Goal: Task Accomplishment & Management: Manage account settings

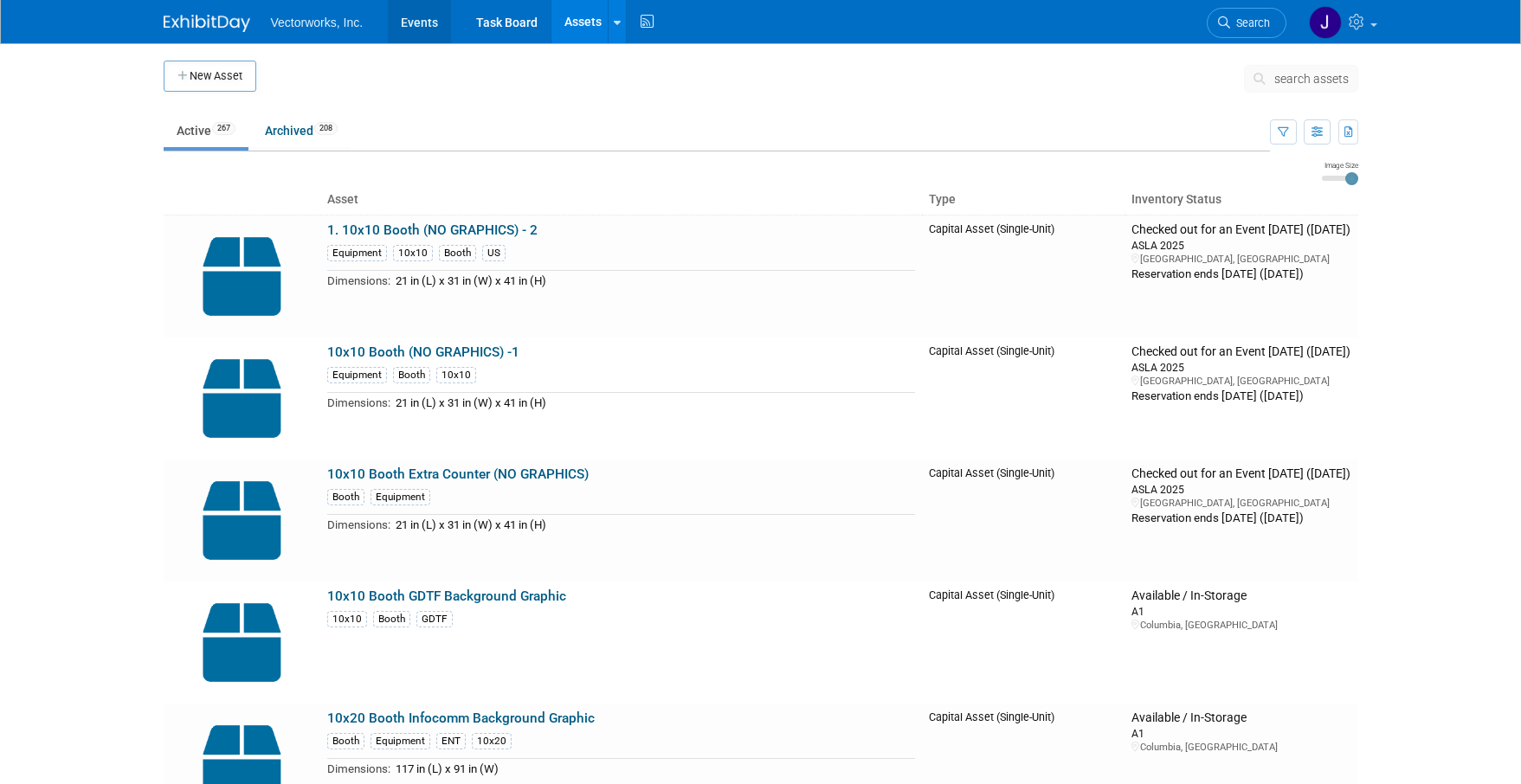
click at [419, 26] on link "Events" at bounding box center [420, 22] width 63 height 43
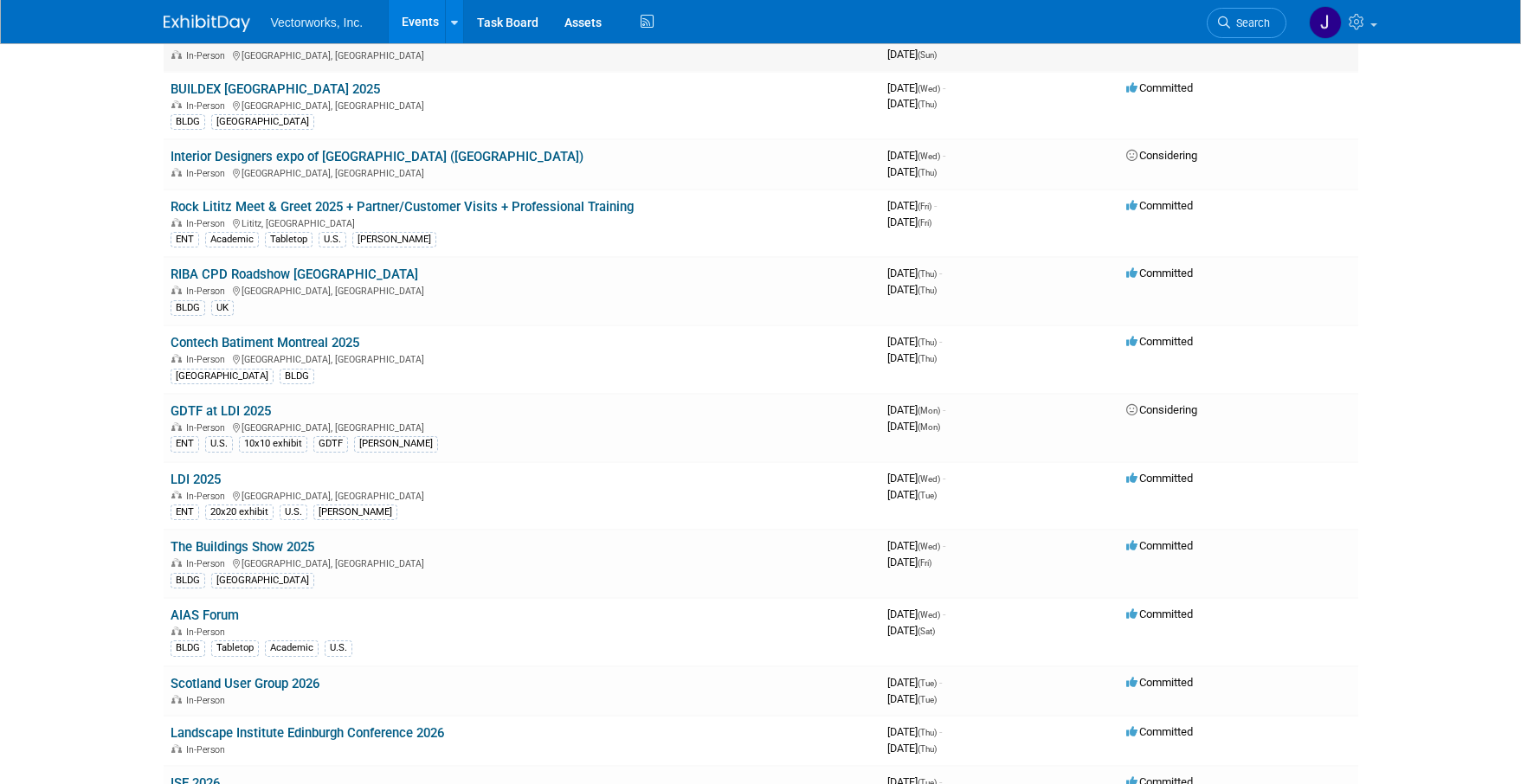
scroll to position [331, 0]
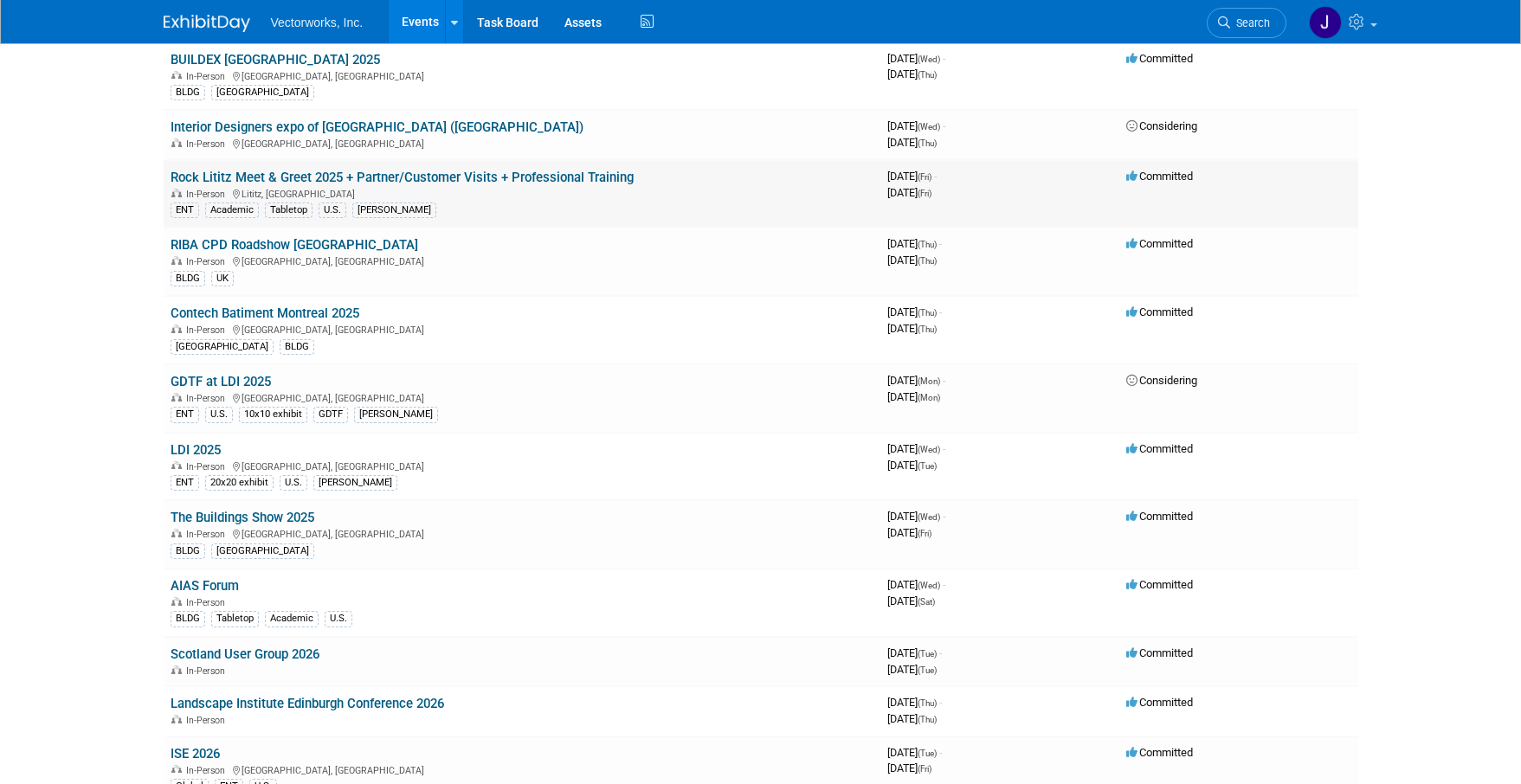
click at [569, 179] on link "Rock Lititz Meet & Greet 2025 + Partner/Customer Visits + Professional Training" at bounding box center [402, 177] width 463 height 15
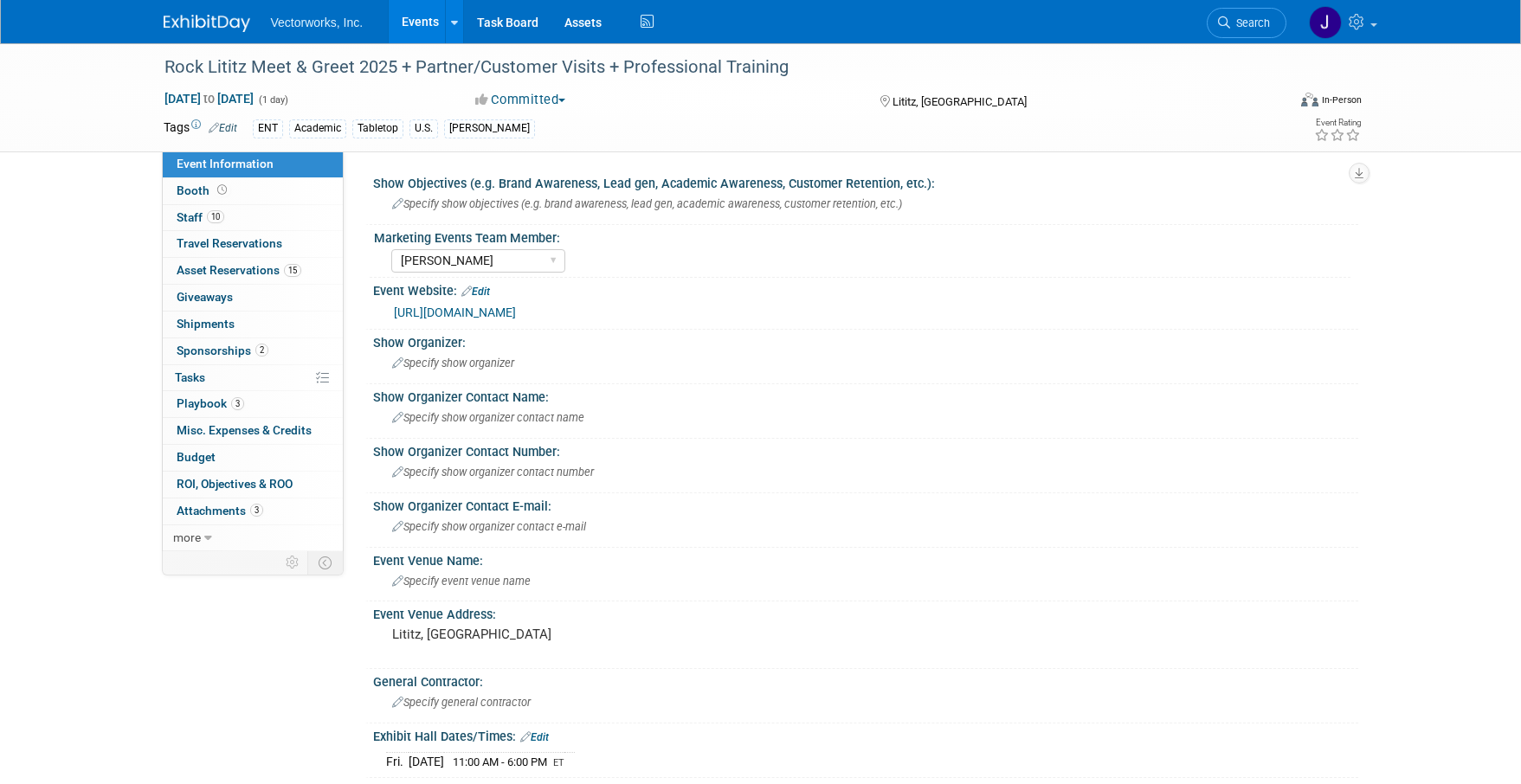
select select "[PERSON_NAME]"
click at [191, 213] on span "Staff 10" at bounding box center [200, 216] width 48 height 14
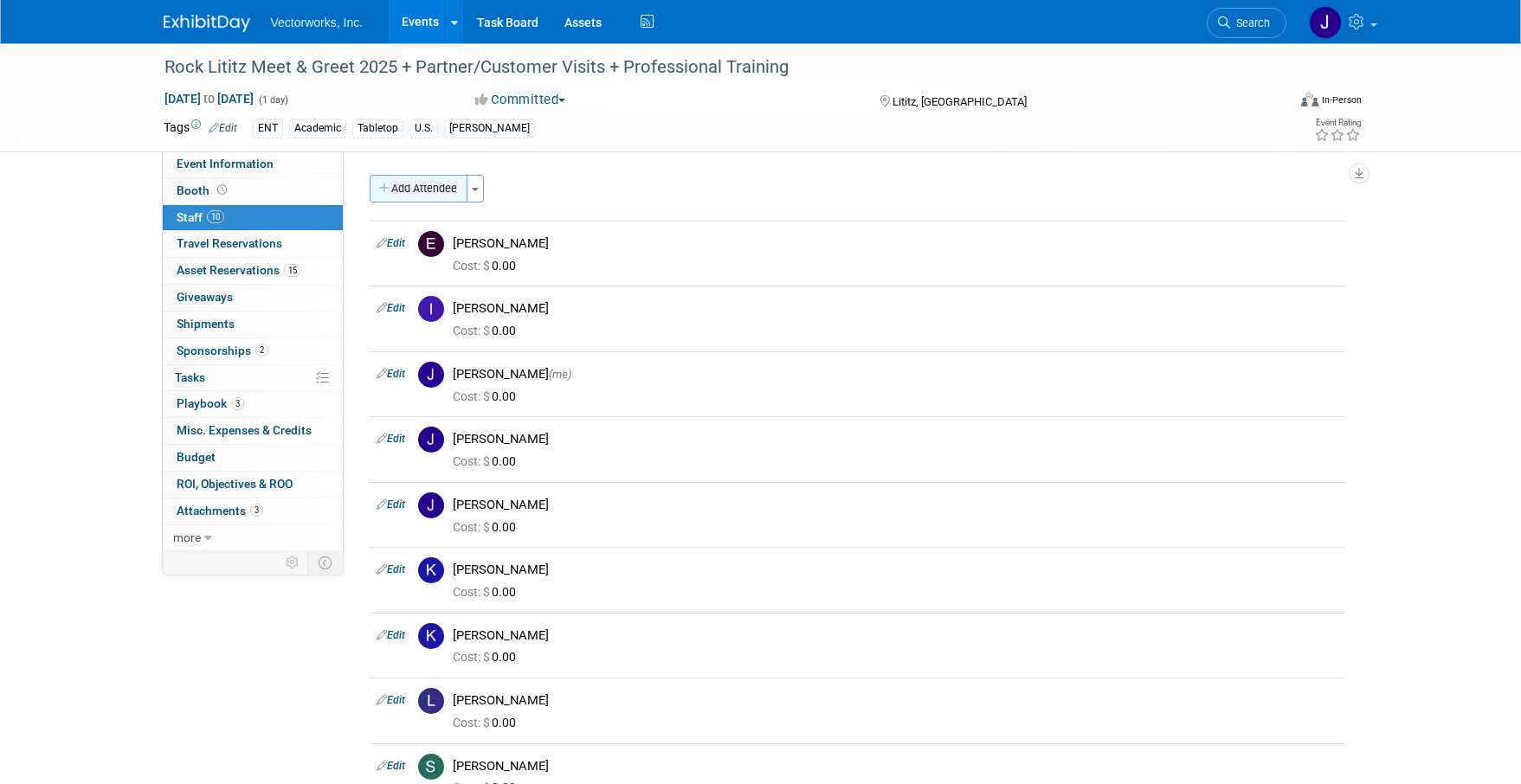
click at [390, 192] on icon "button" at bounding box center [385, 189] width 12 height 11
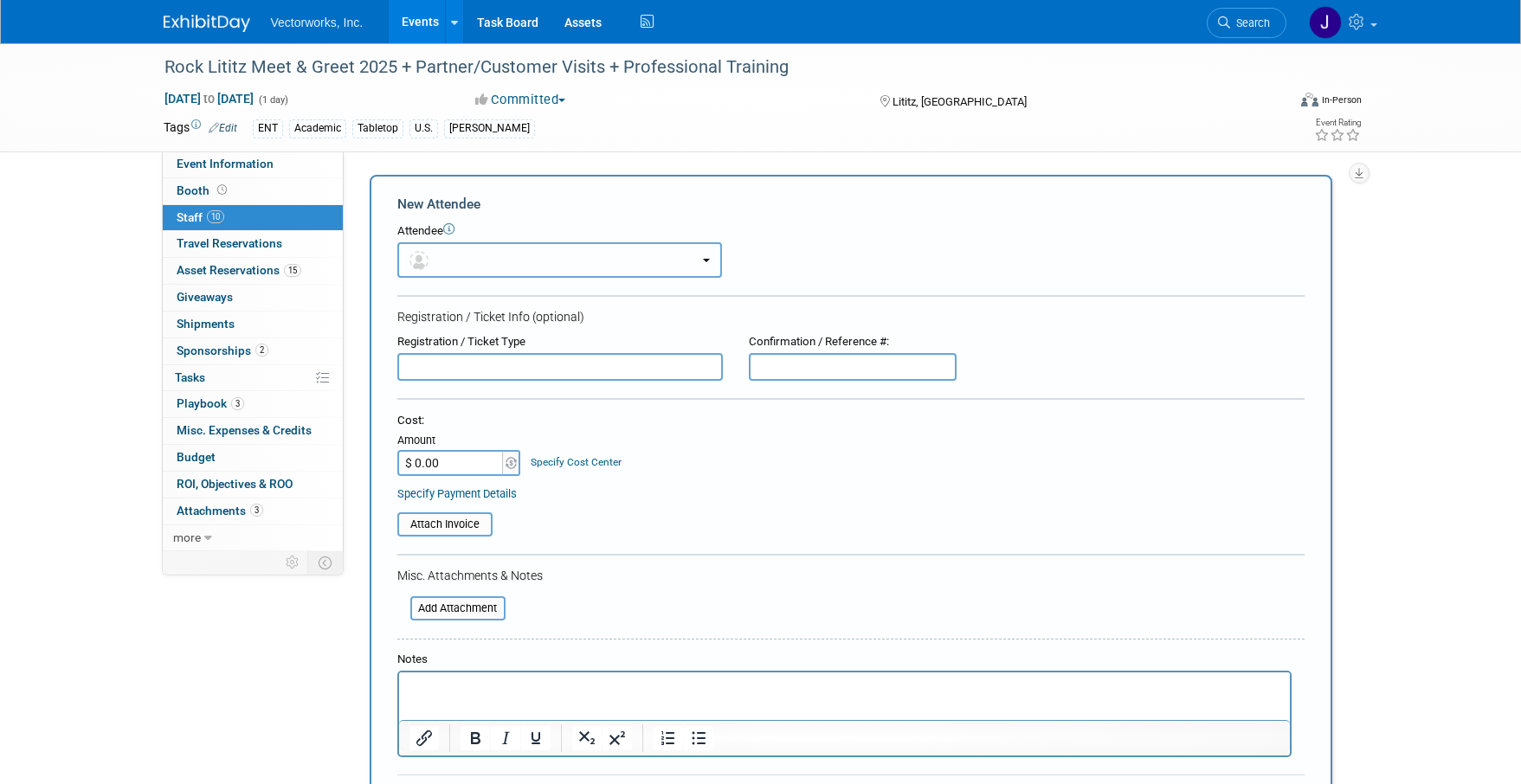
click at [434, 250] on button "button" at bounding box center [559, 260] width 325 height 35
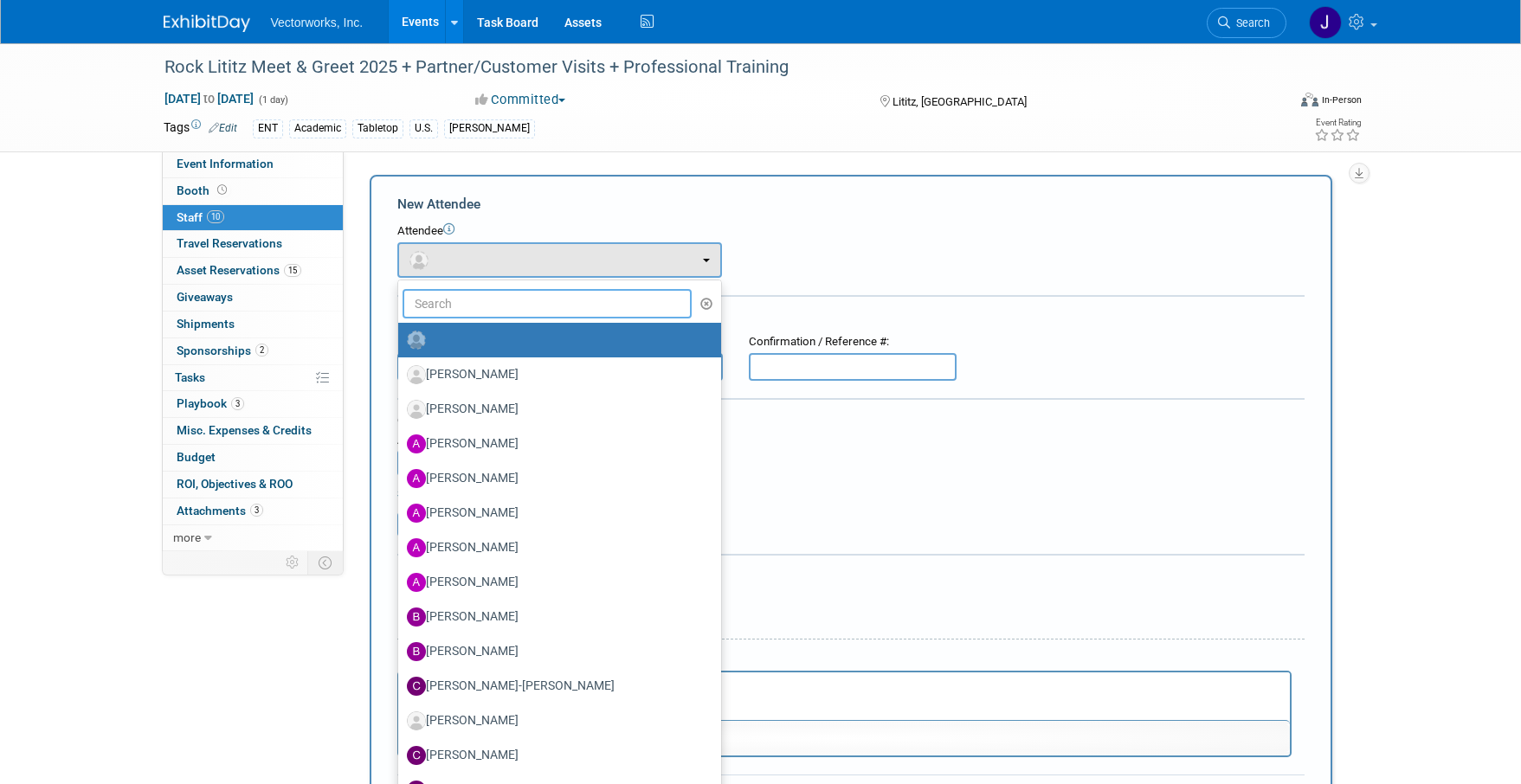
click at [427, 307] on input "text" at bounding box center [547, 304] width 290 height 30
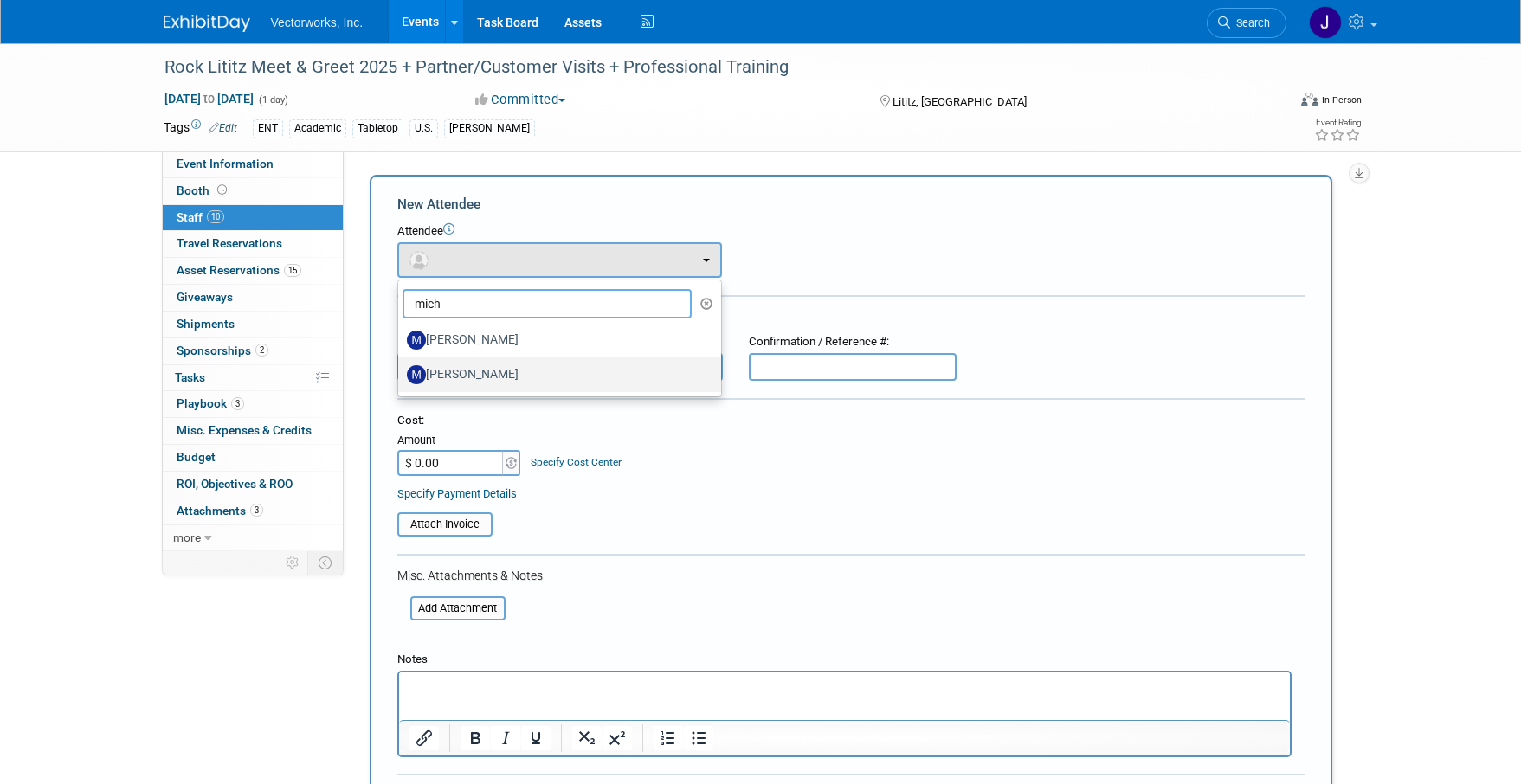
type input "mich"
click at [452, 375] on label "[PERSON_NAME]" at bounding box center [556, 374] width 297 height 28
click at [401, 375] on input "[PERSON_NAME]" at bounding box center [395, 373] width 11 height 11
select select "5d92c326-c515-40cb-94a4-f08bd27047e5"
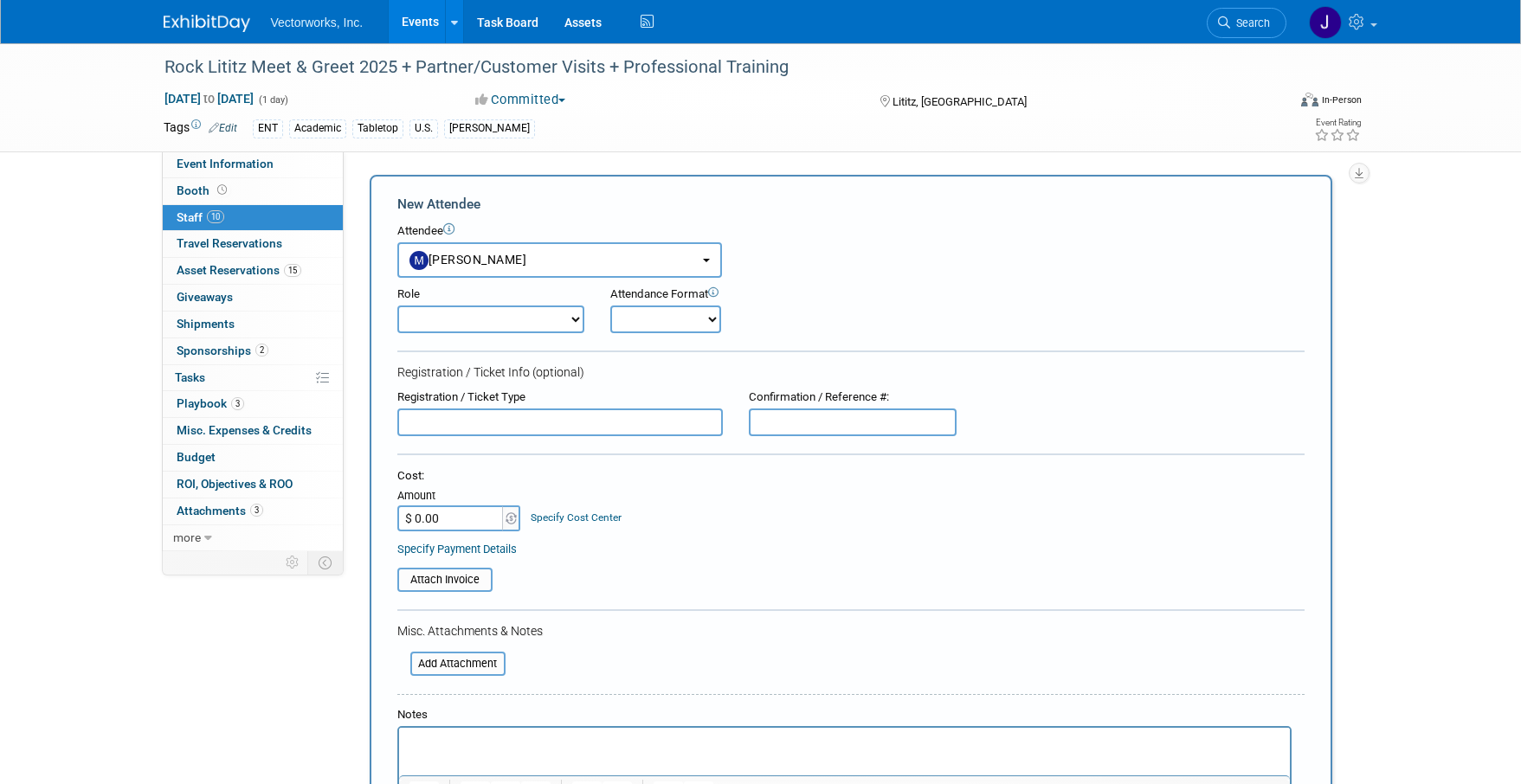
click at [473, 423] on input "text" at bounding box center [560, 422] width 326 height 28
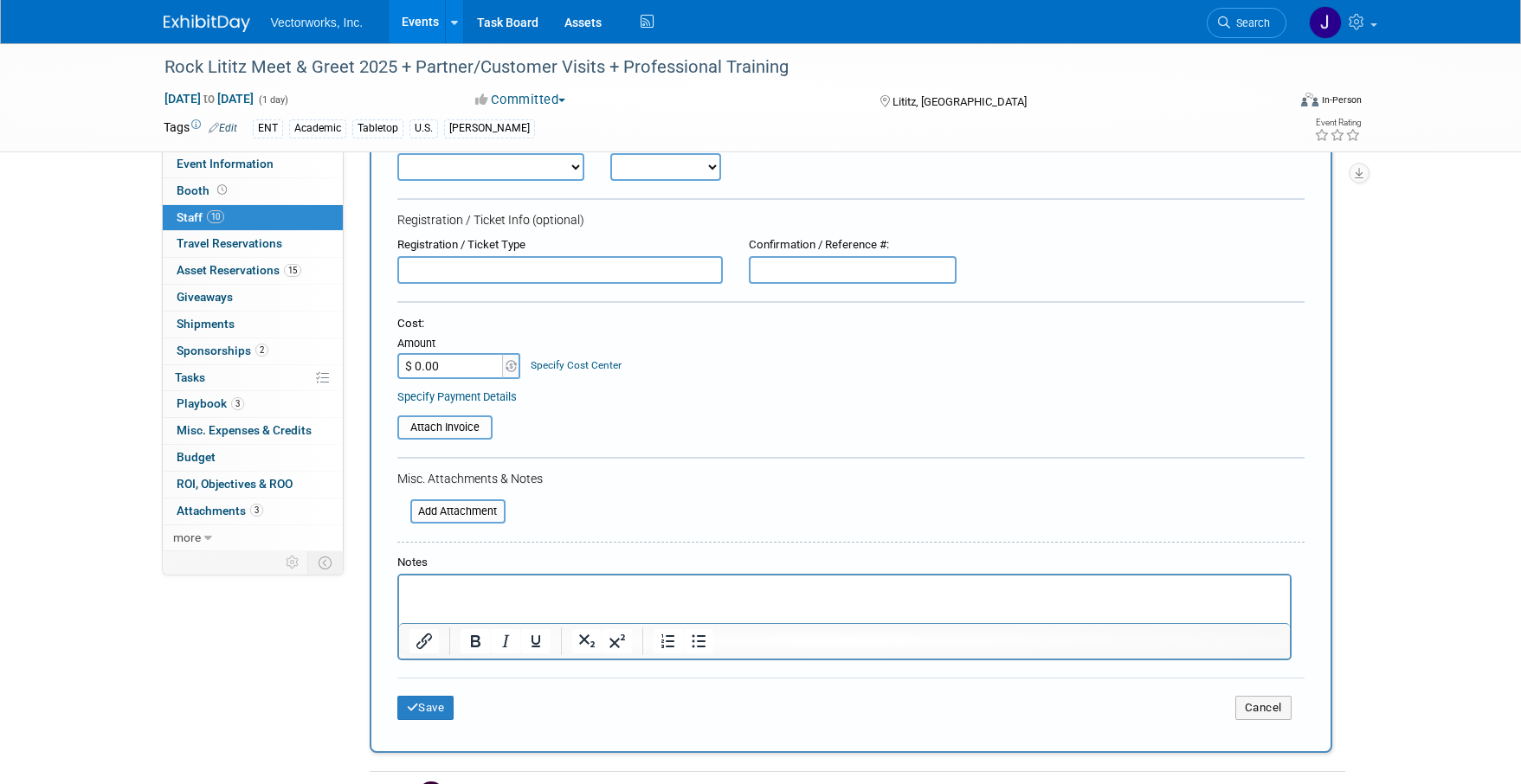
scroll to position [155, 0]
click at [431, 710] on button "Save" at bounding box center [425, 704] width 57 height 24
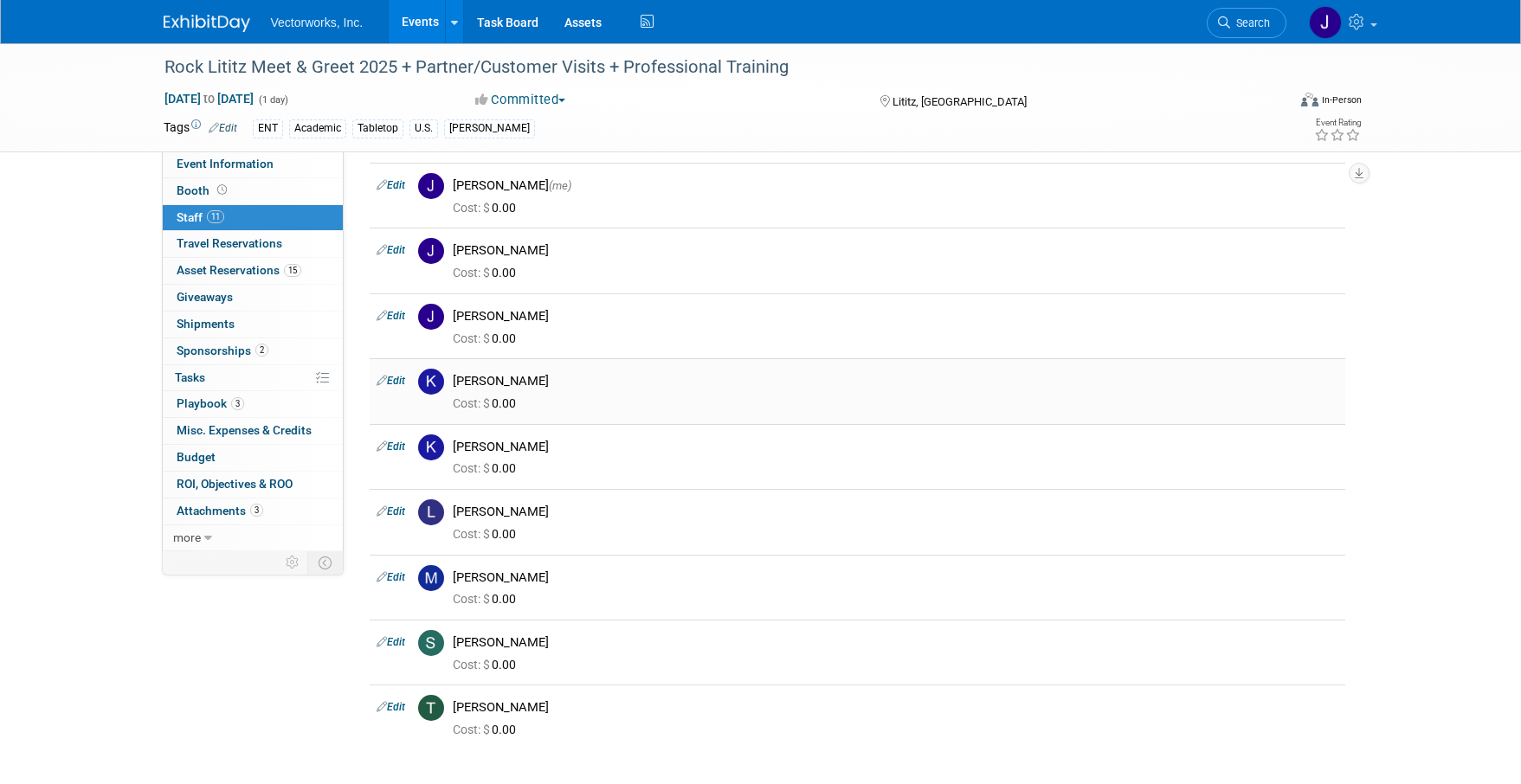
scroll to position [182, 0]
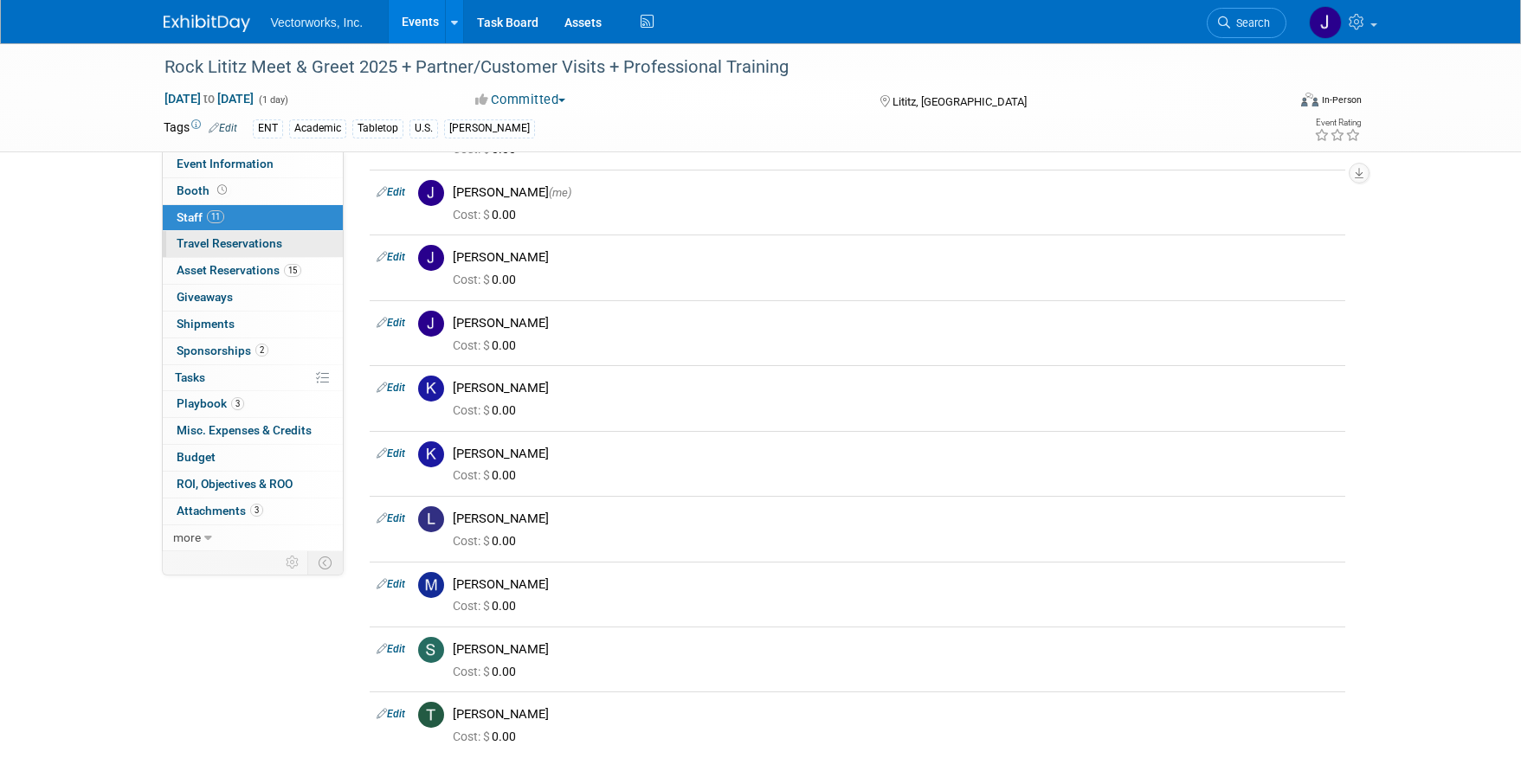
click at [236, 238] on span "Travel Reservations 0" at bounding box center [229, 242] width 106 height 14
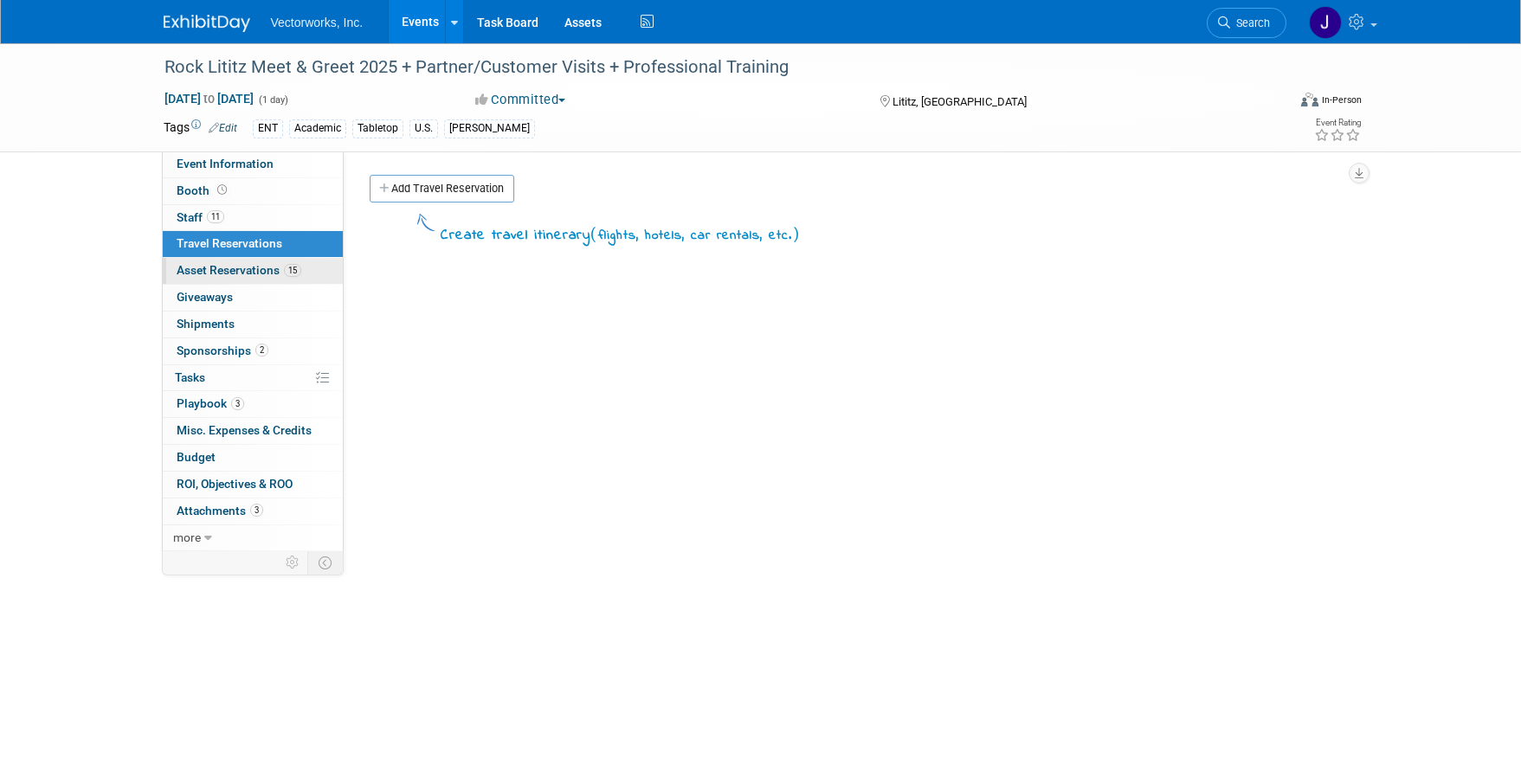
click at [241, 277] on span "Asset Reservations 15" at bounding box center [239, 269] width 125 height 14
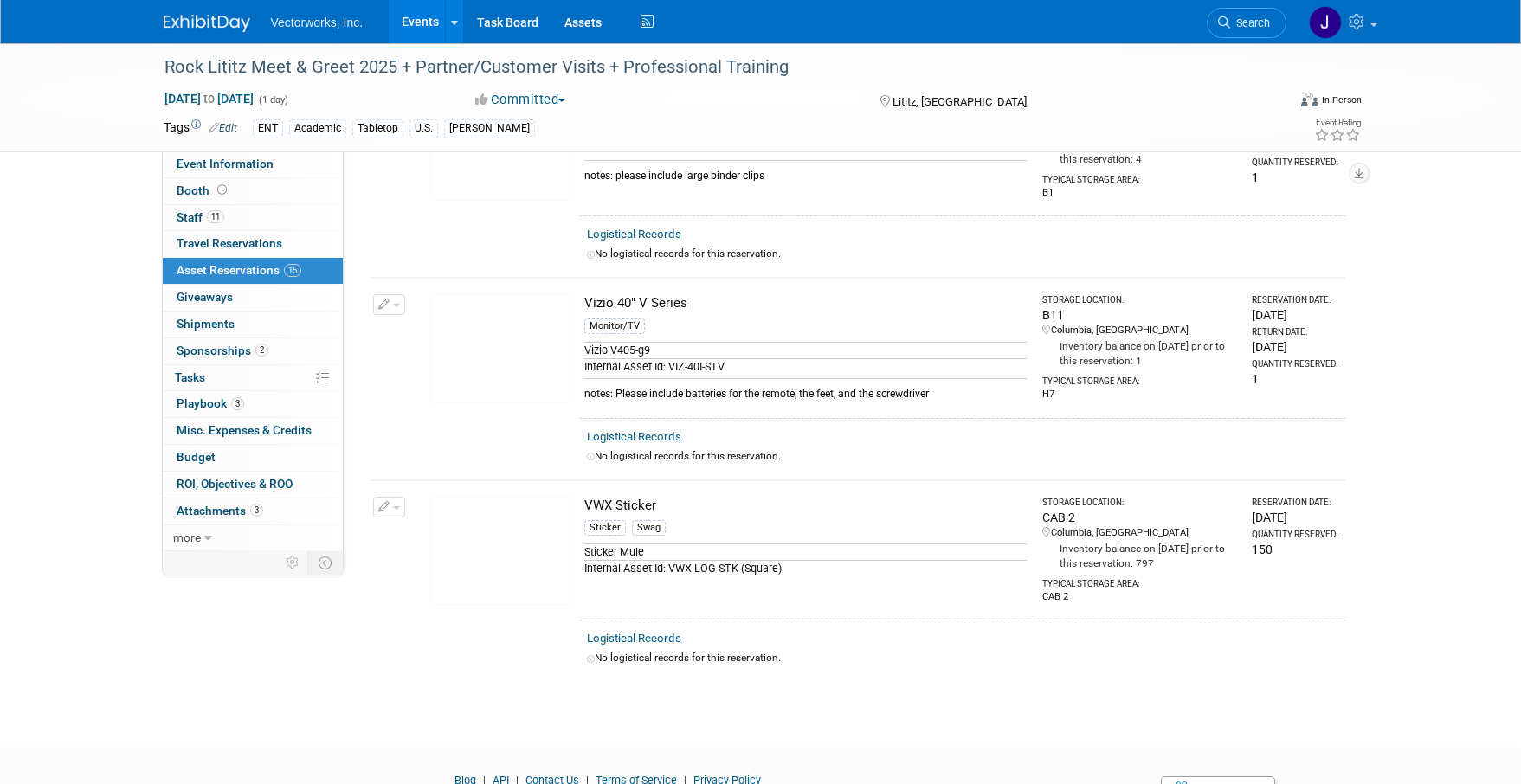
scroll to position [2657, 0]
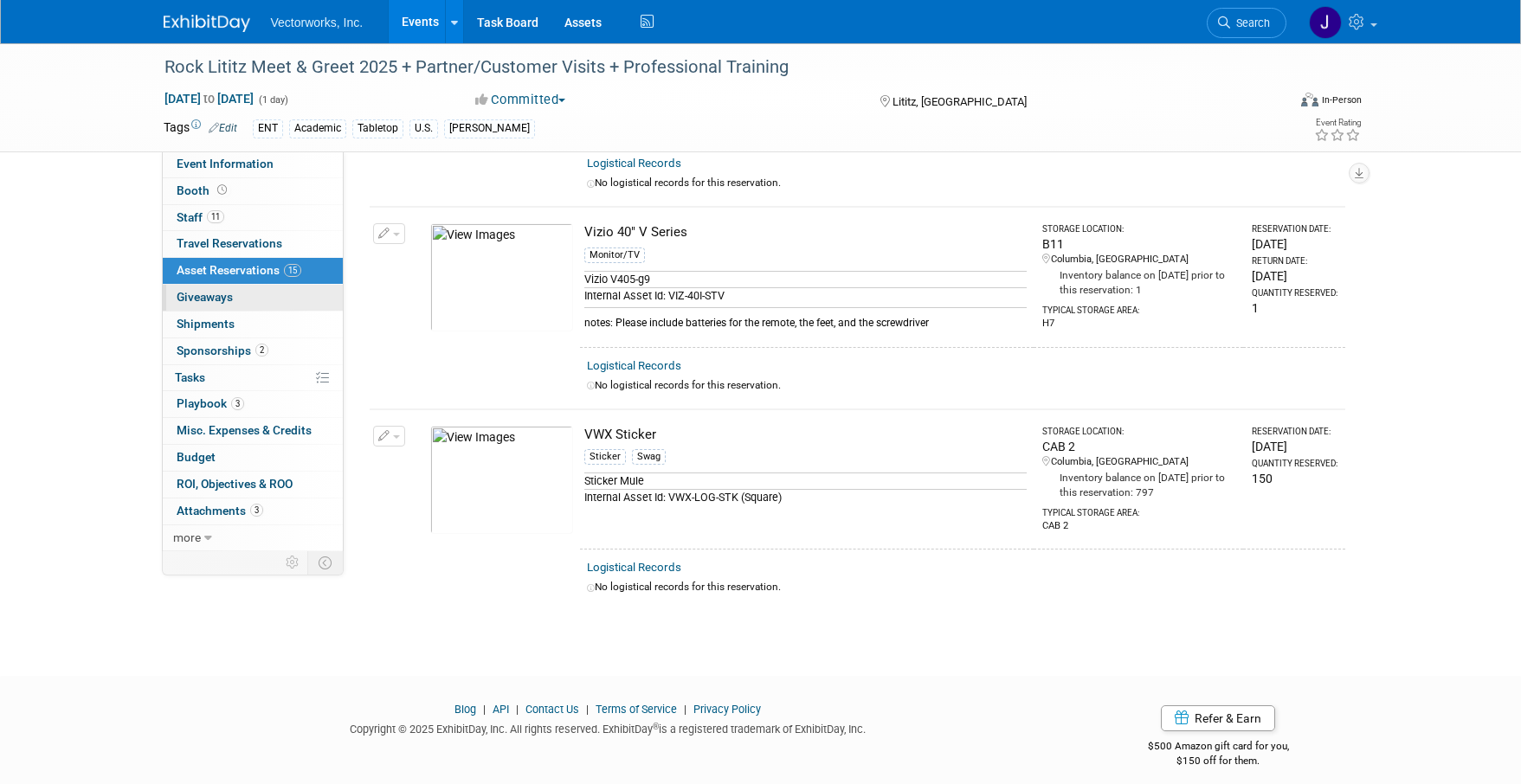
click at [190, 302] on span "Giveaways 0" at bounding box center [204, 297] width 56 height 14
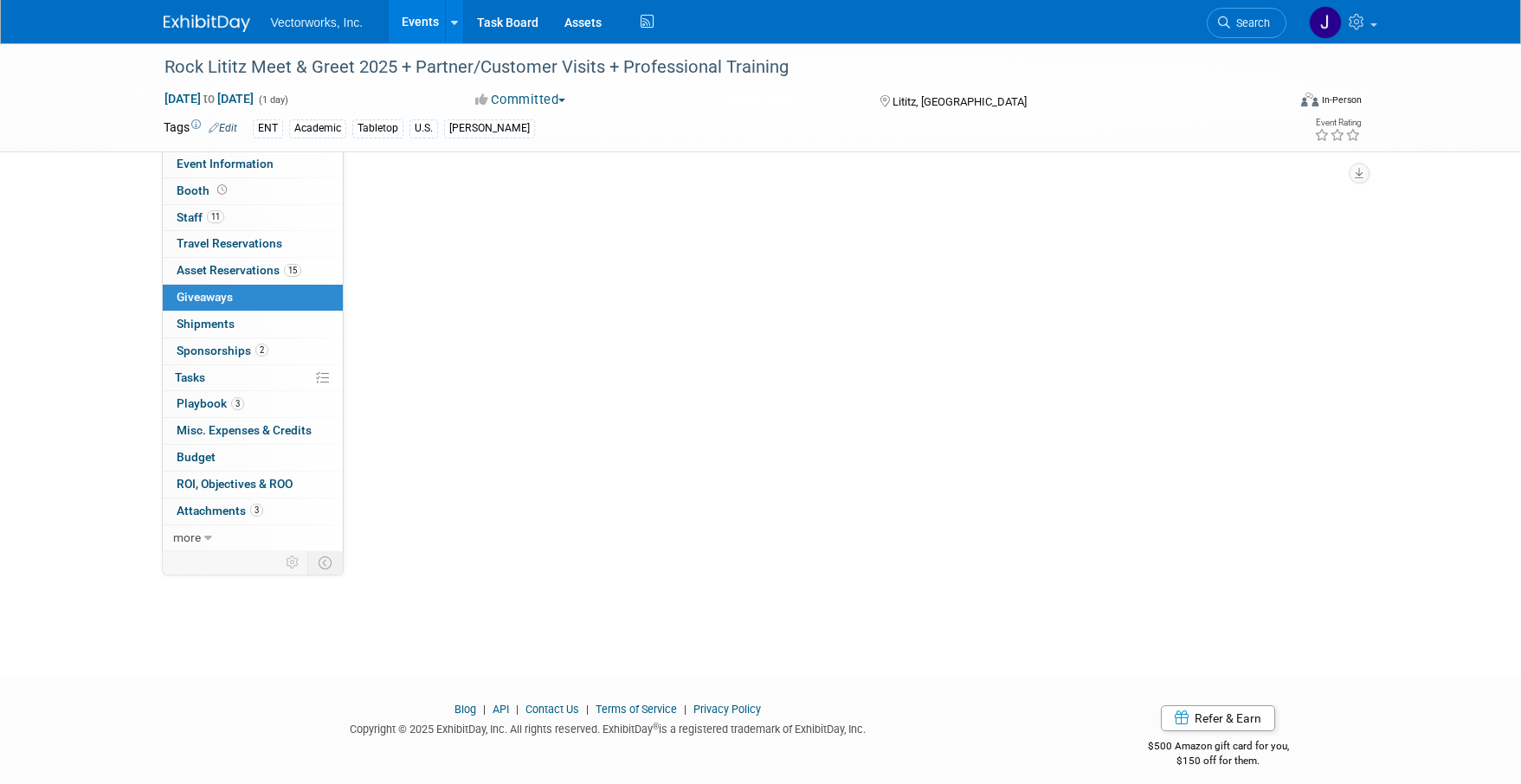
scroll to position [0, 0]
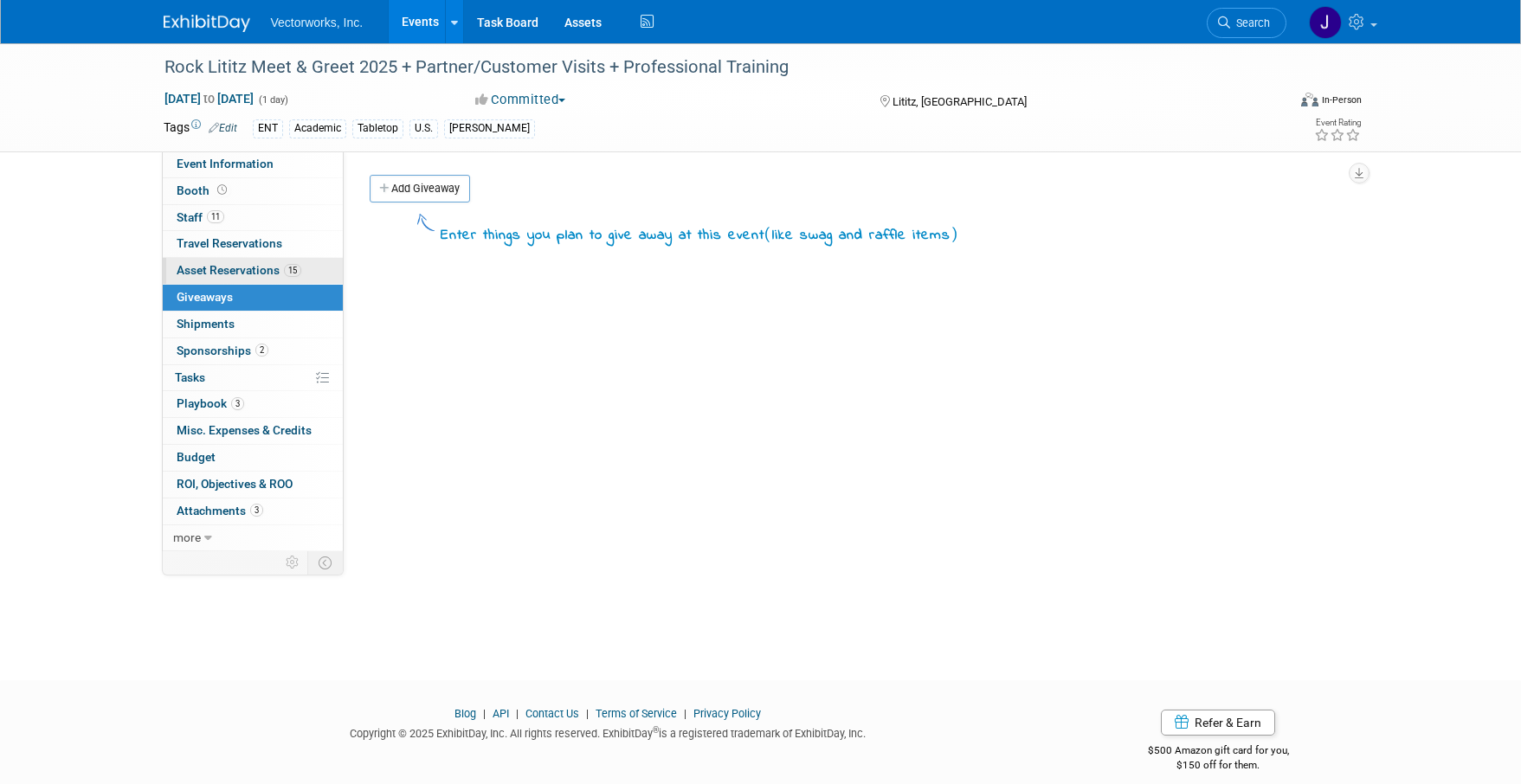
click at [199, 275] on span "Asset Reservations 15" at bounding box center [239, 269] width 125 height 14
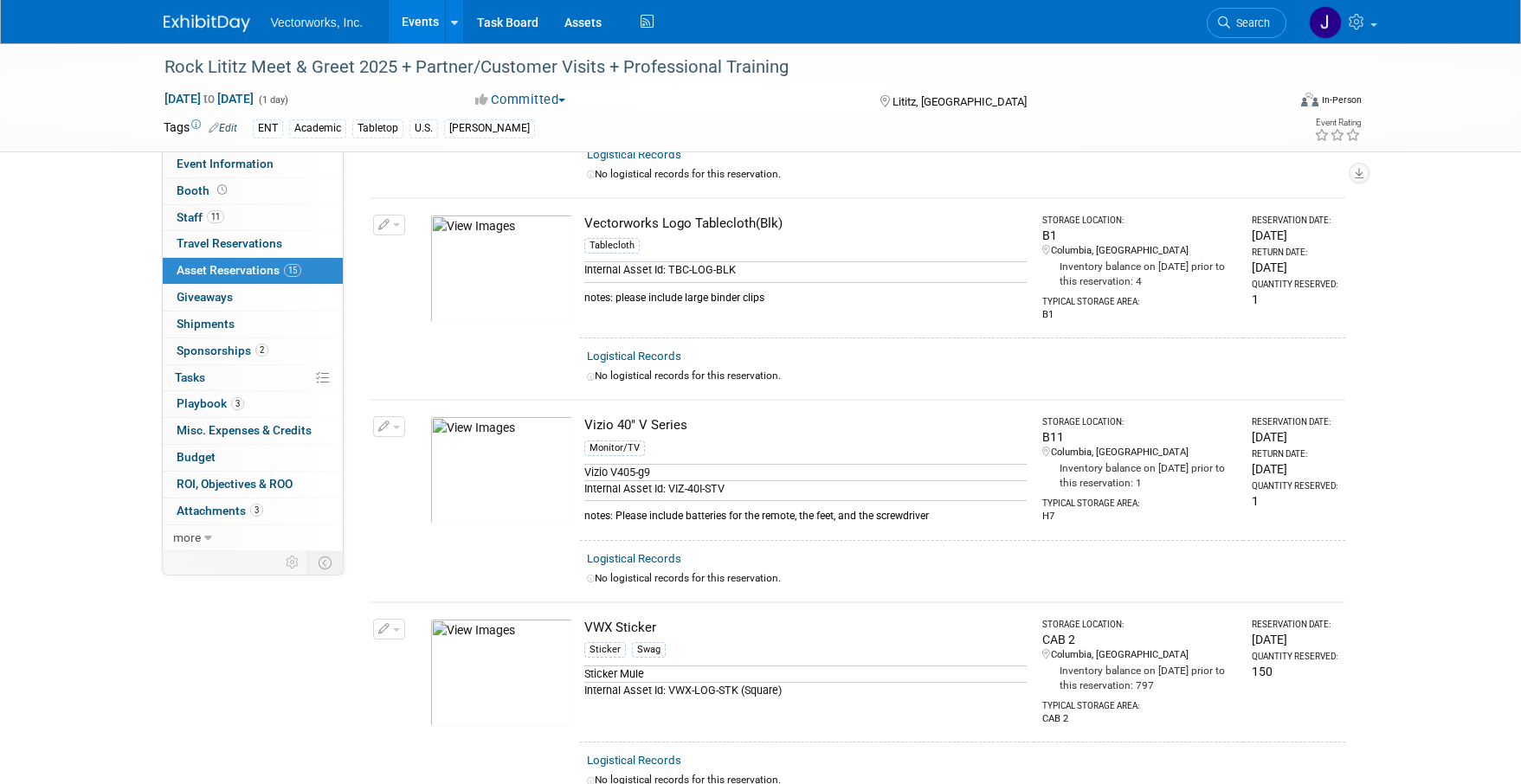
scroll to position [2657, 0]
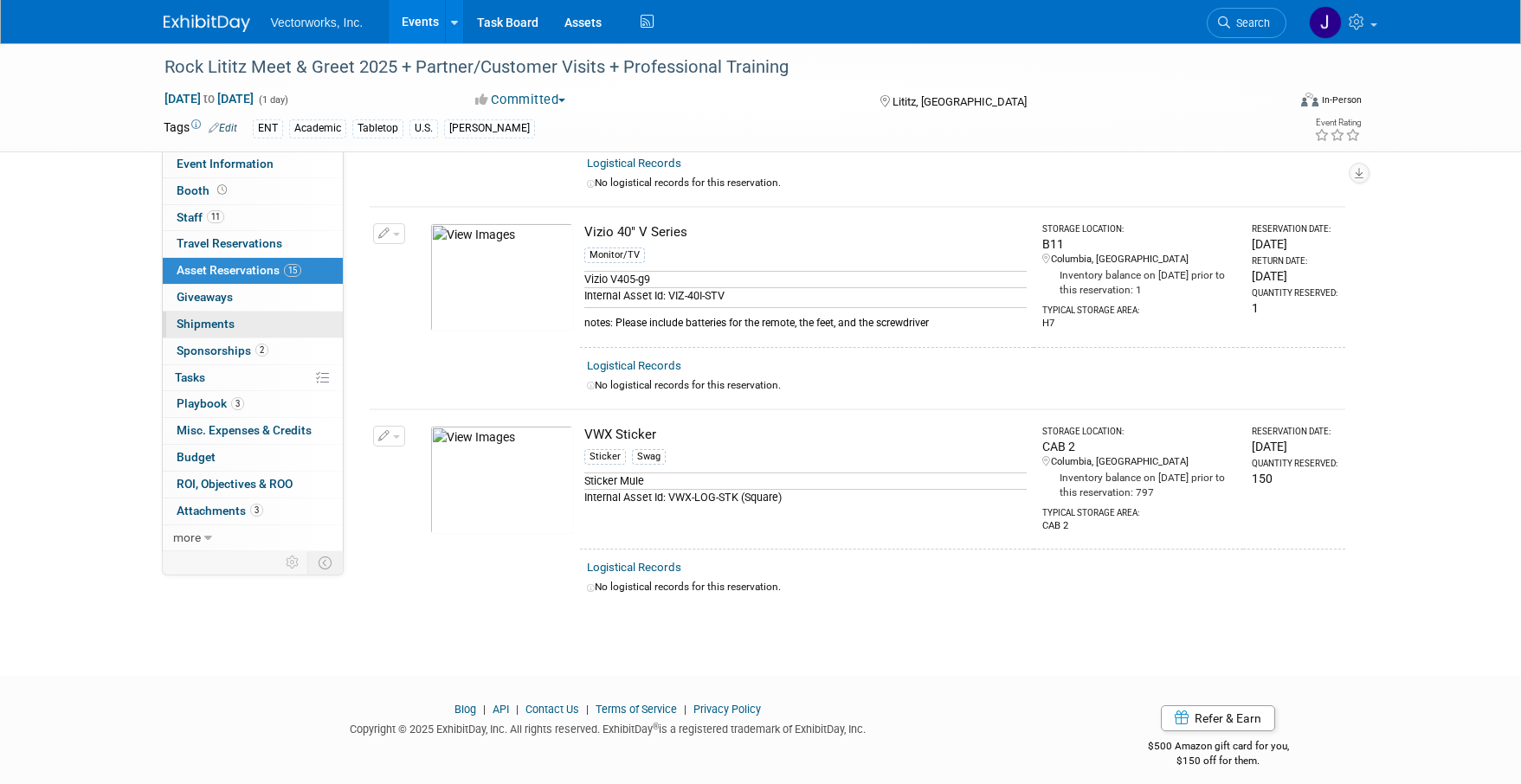
click at [217, 333] on link "0 Shipments 0" at bounding box center [252, 324] width 180 height 26
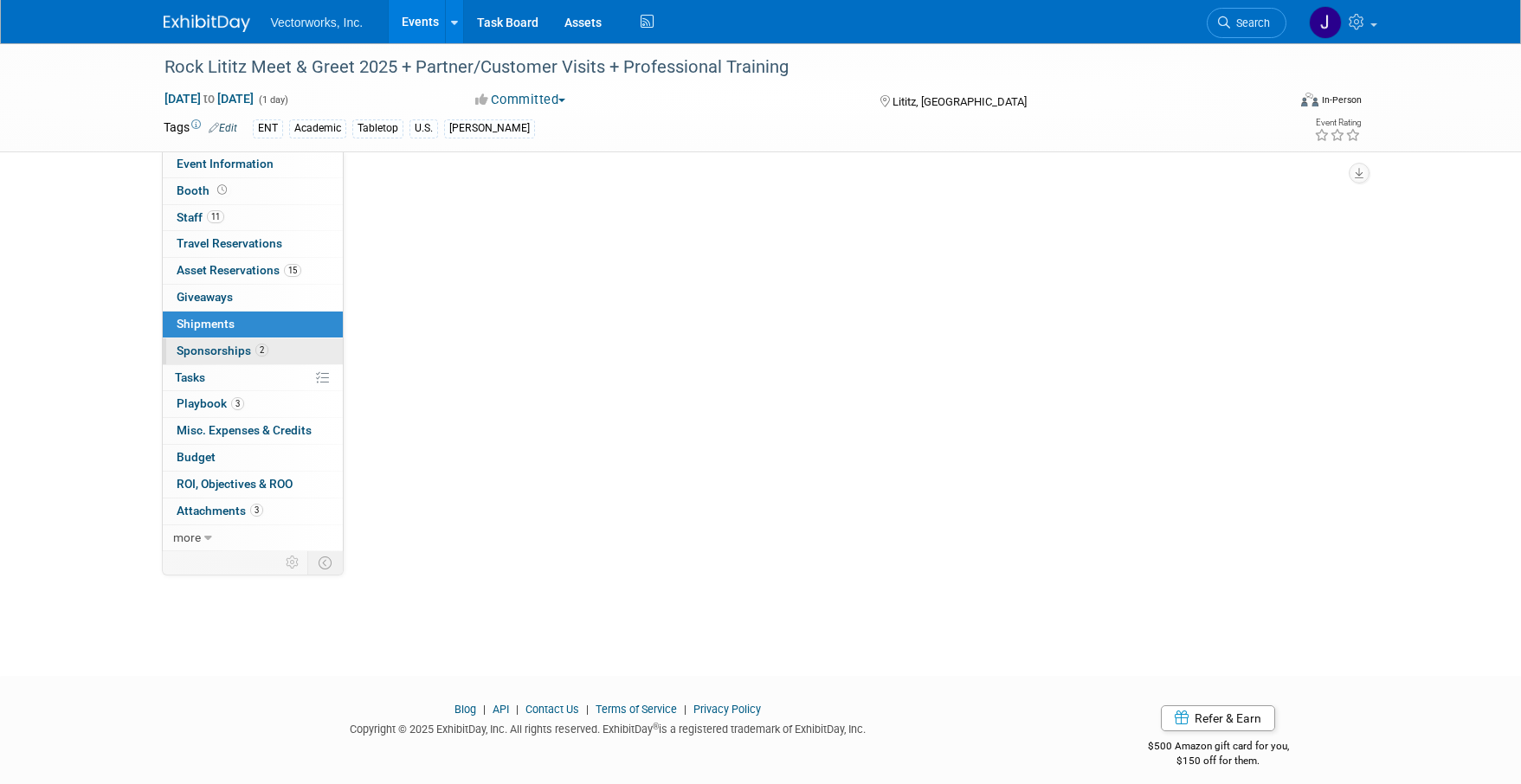
scroll to position [0, 0]
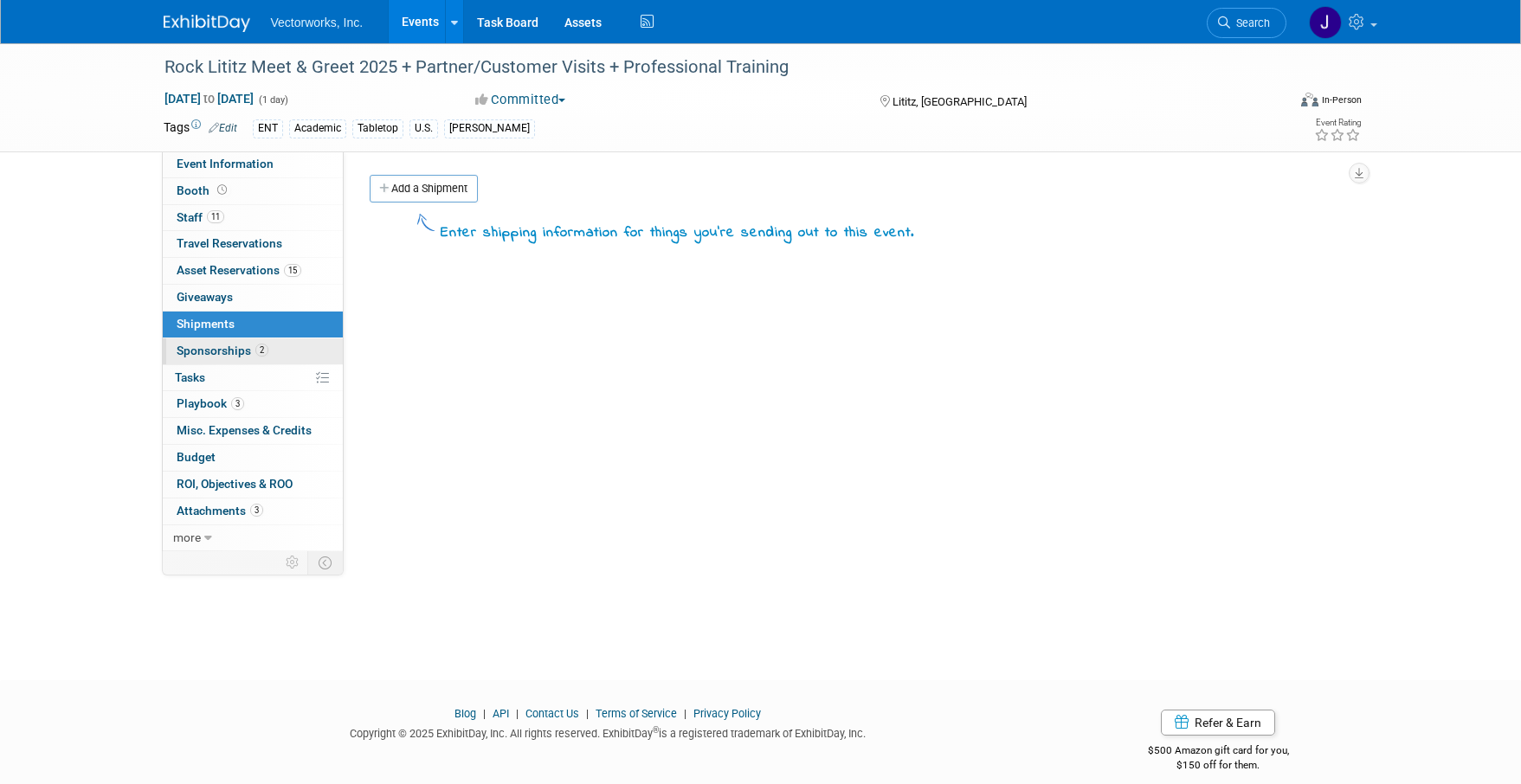
click at [218, 349] on span "Sponsorships 2" at bounding box center [222, 350] width 91 height 14
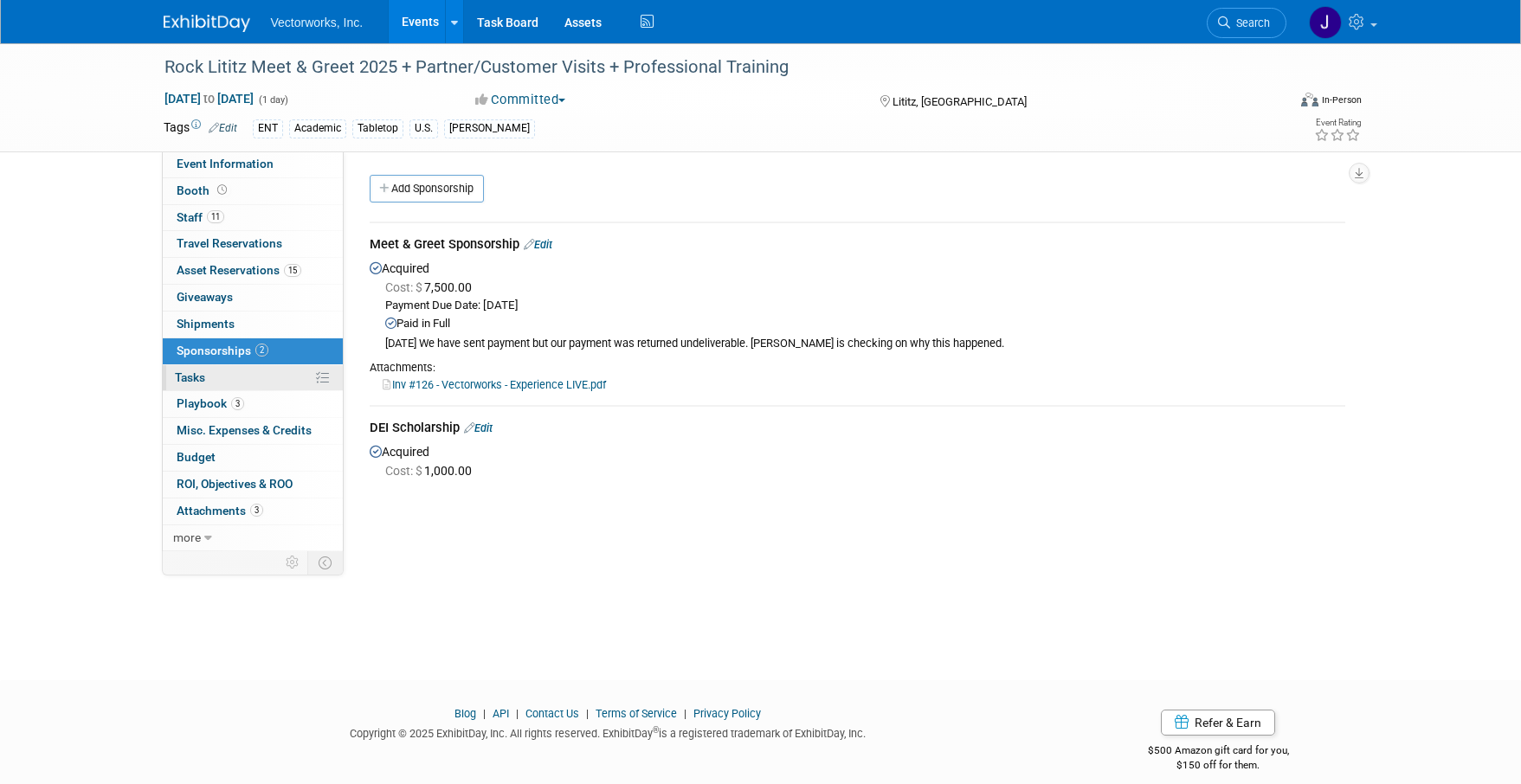
click at [195, 373] on span "Tasks 0%" at bounding box center [189, 376] width 30 height 14
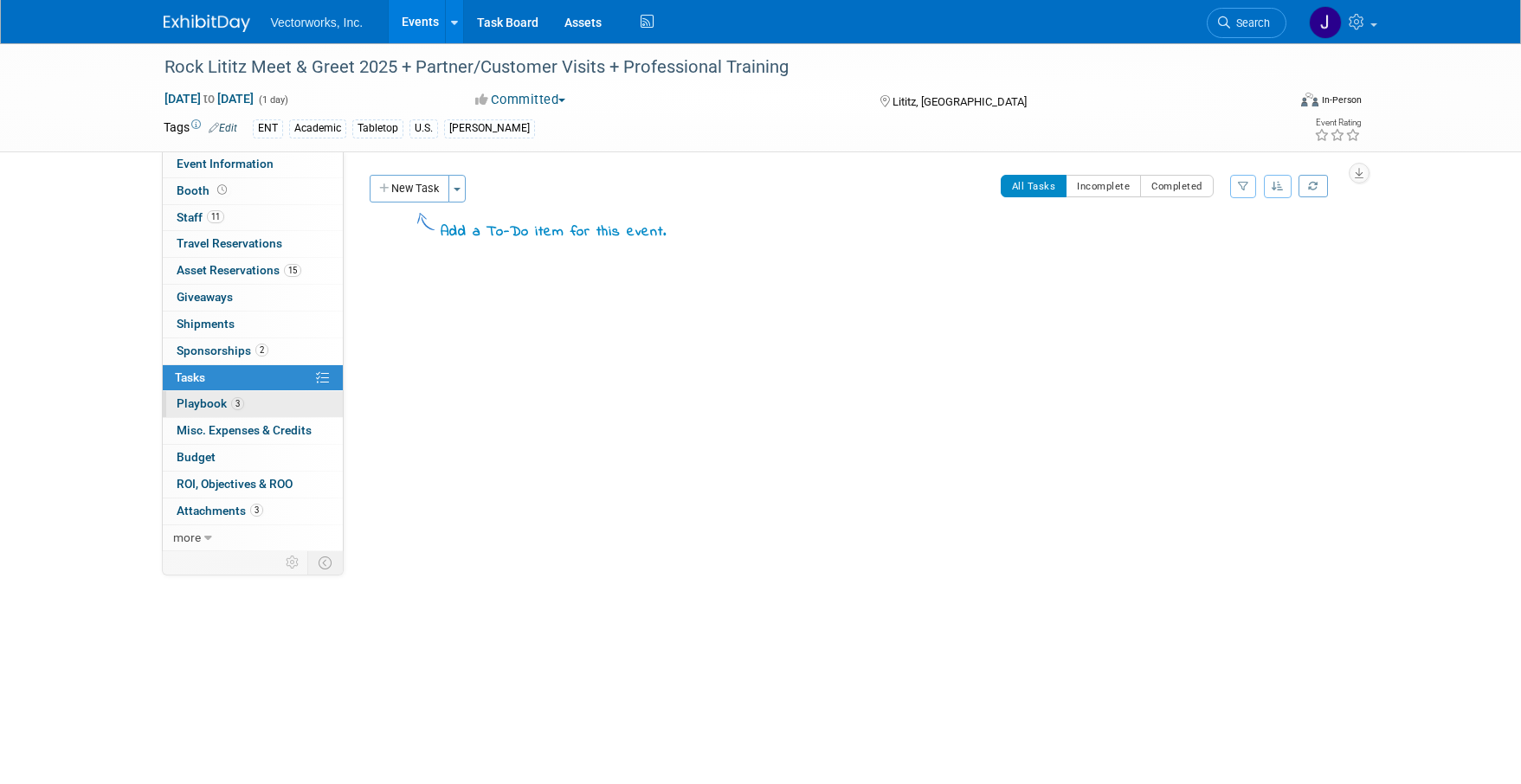
click at [209, 404] on span "Playbook 3" at bounding box center [210, 402] width 68 height 14
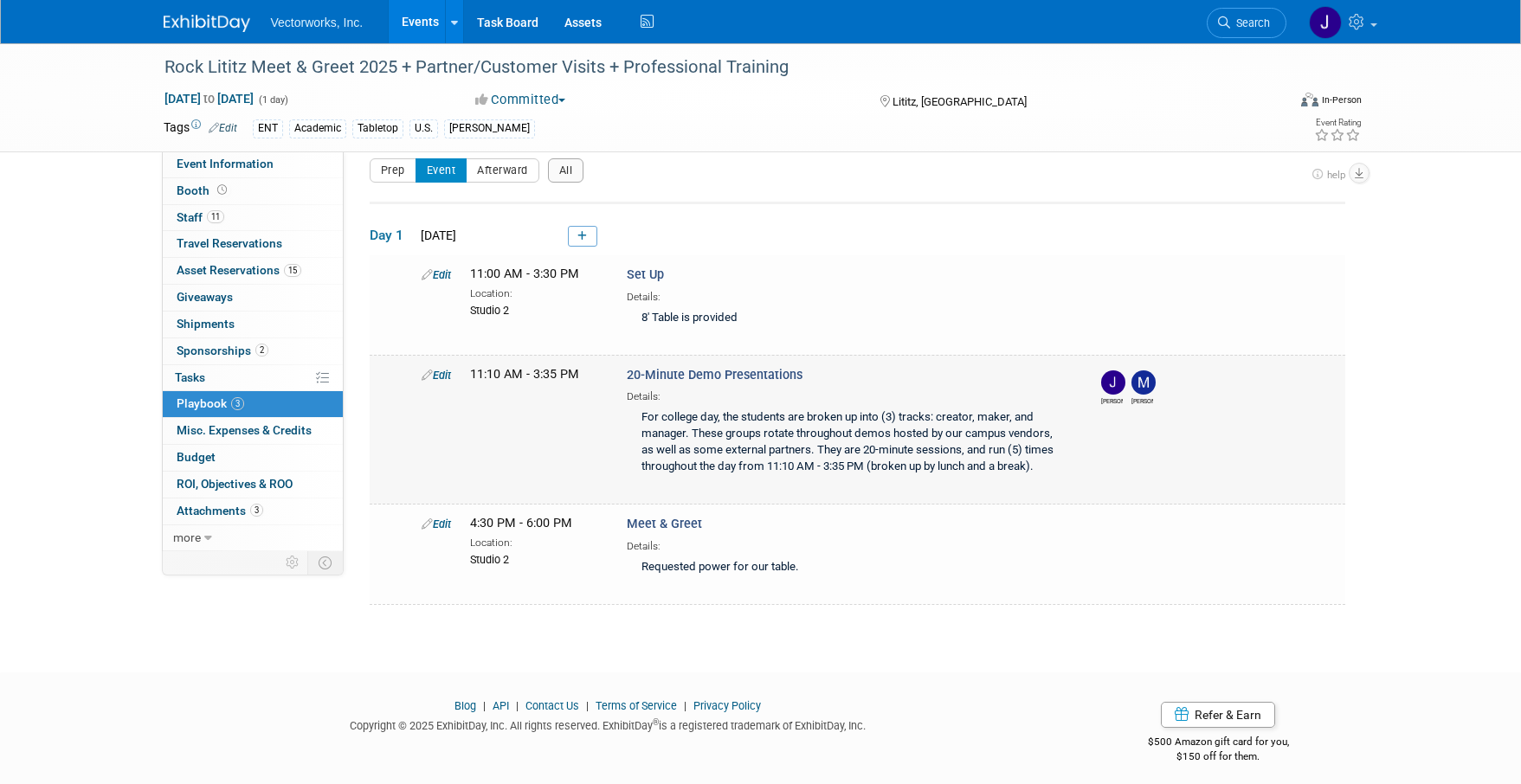
scroll to position [23, 0]
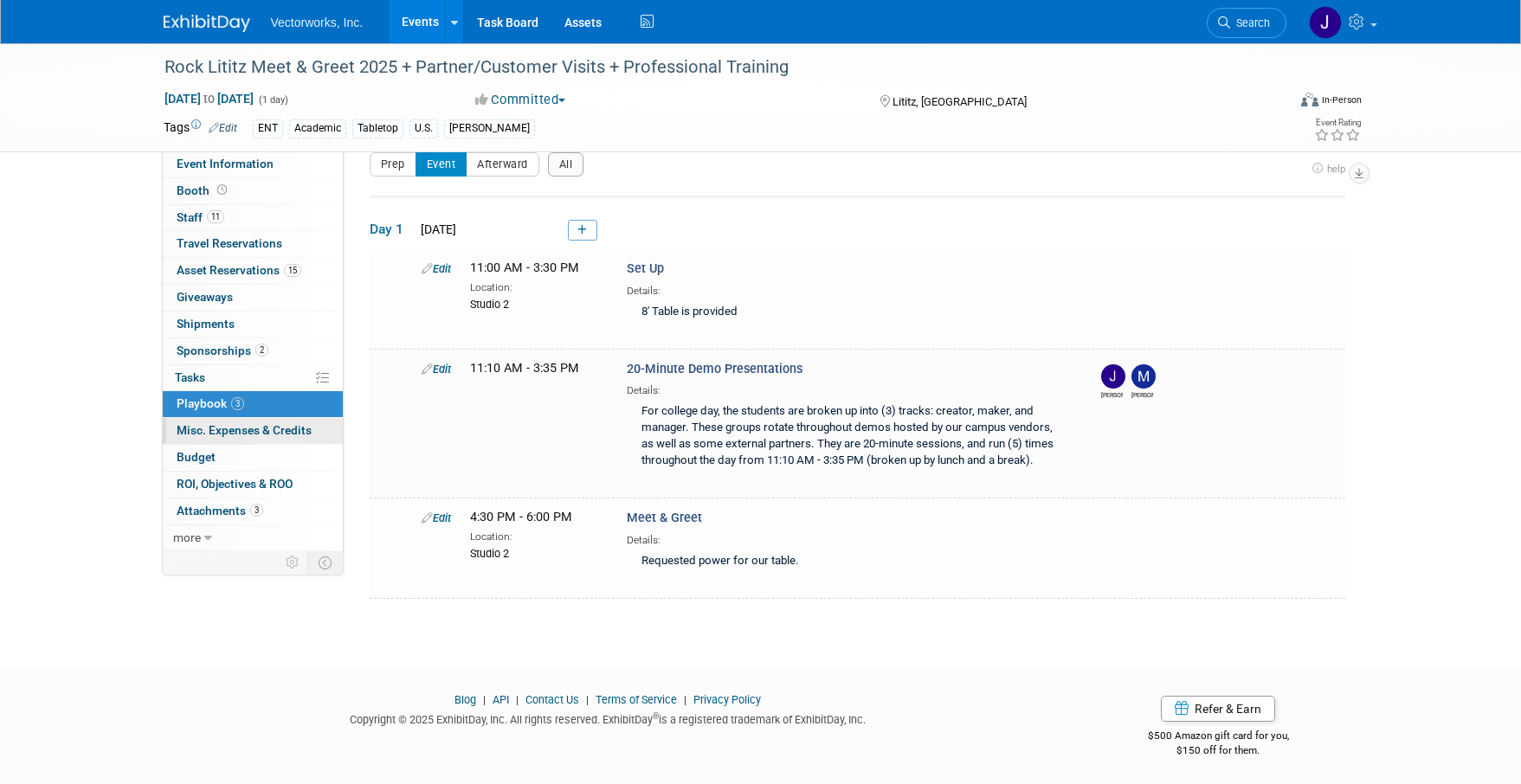
click at [233, 420] on link "0 Misc. Expenses & Credits 0" at bounding box center [252, 430] width 180 height 26
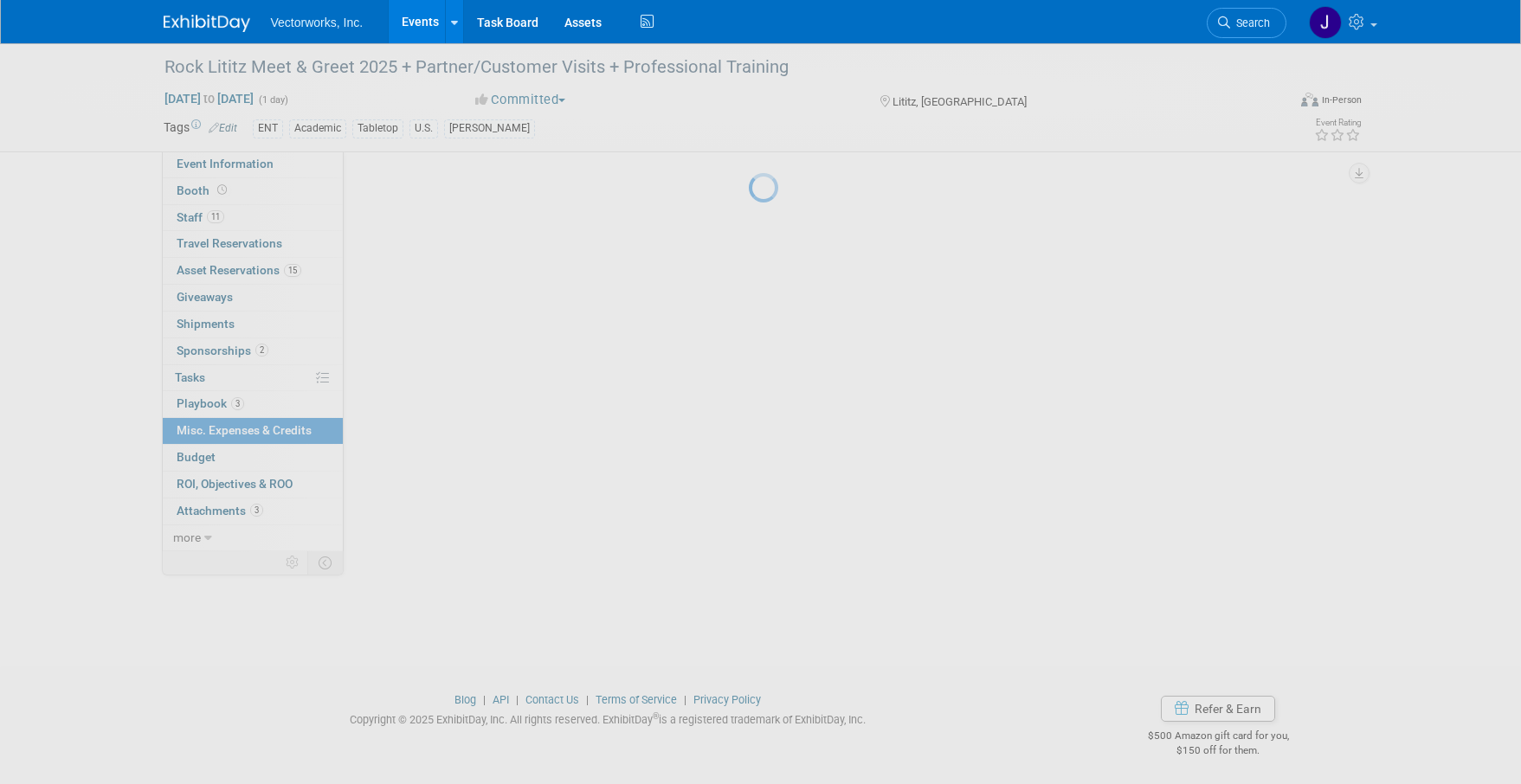
scroll to position [0, 0]
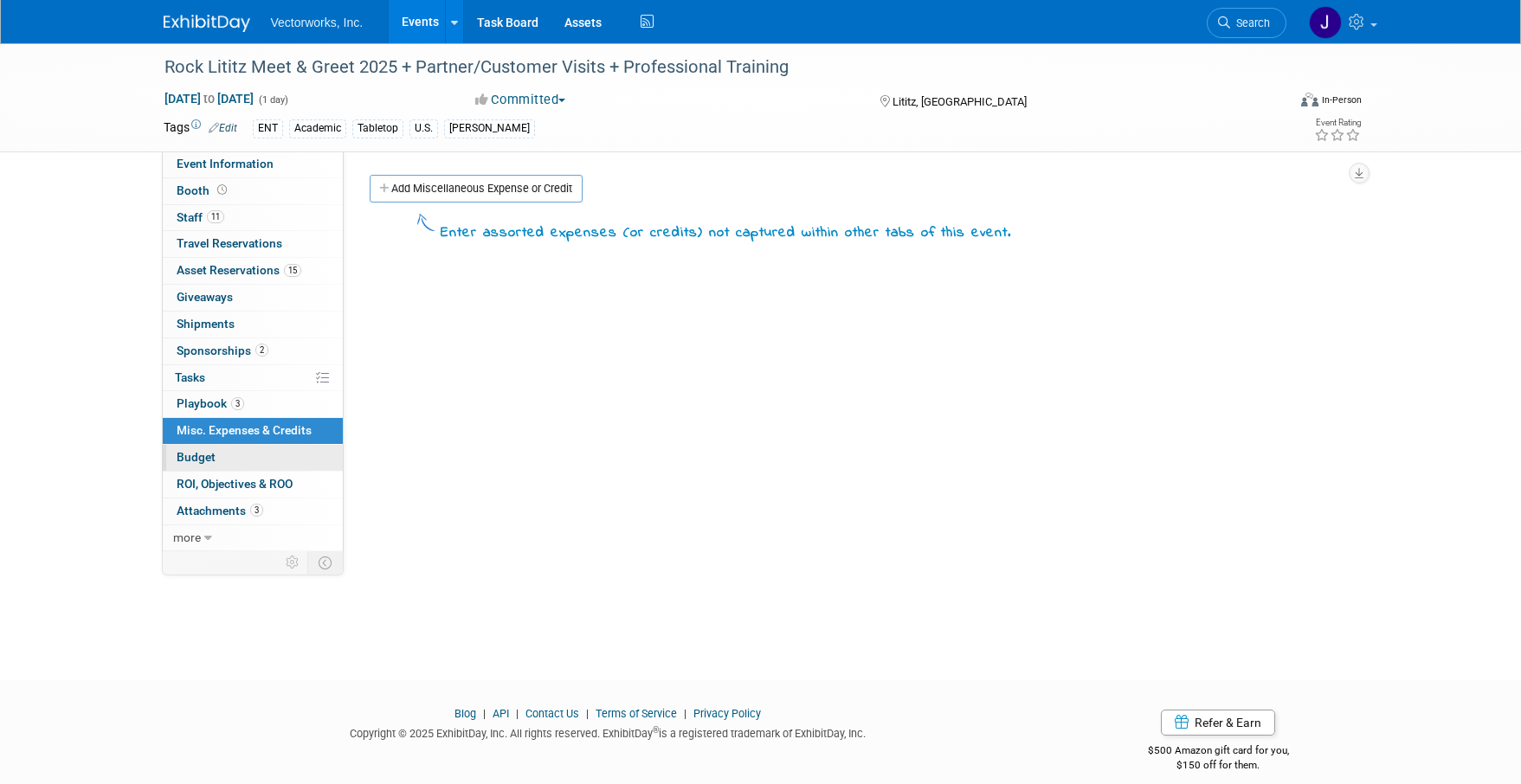
click at [222, 465] on link "Budget" at bounding box center [252, 458] width 180 height 26
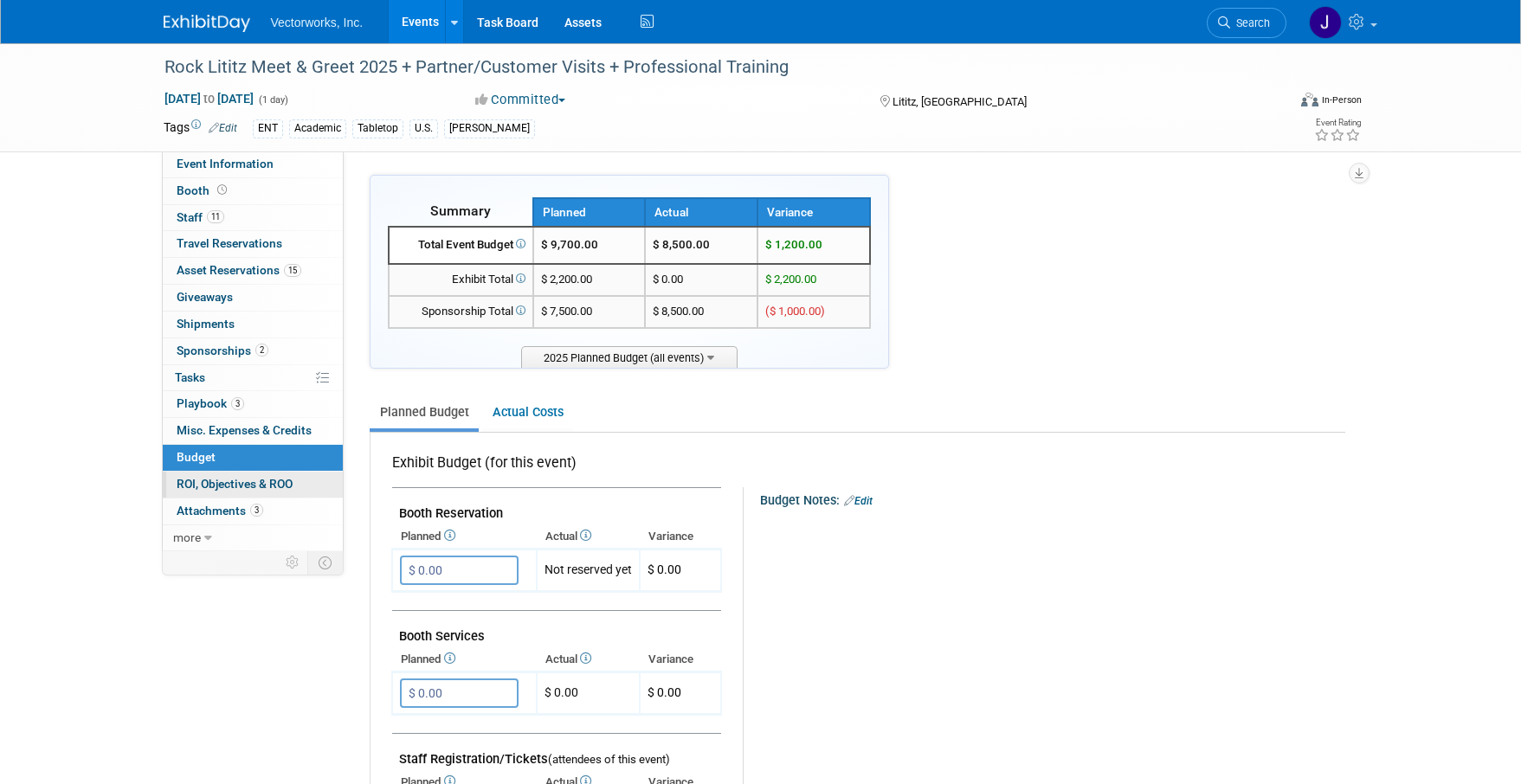
click at [224, 487] on span "ROI, Objectives & ROO 0" at bounding box center [234, 483] width 116 height 14
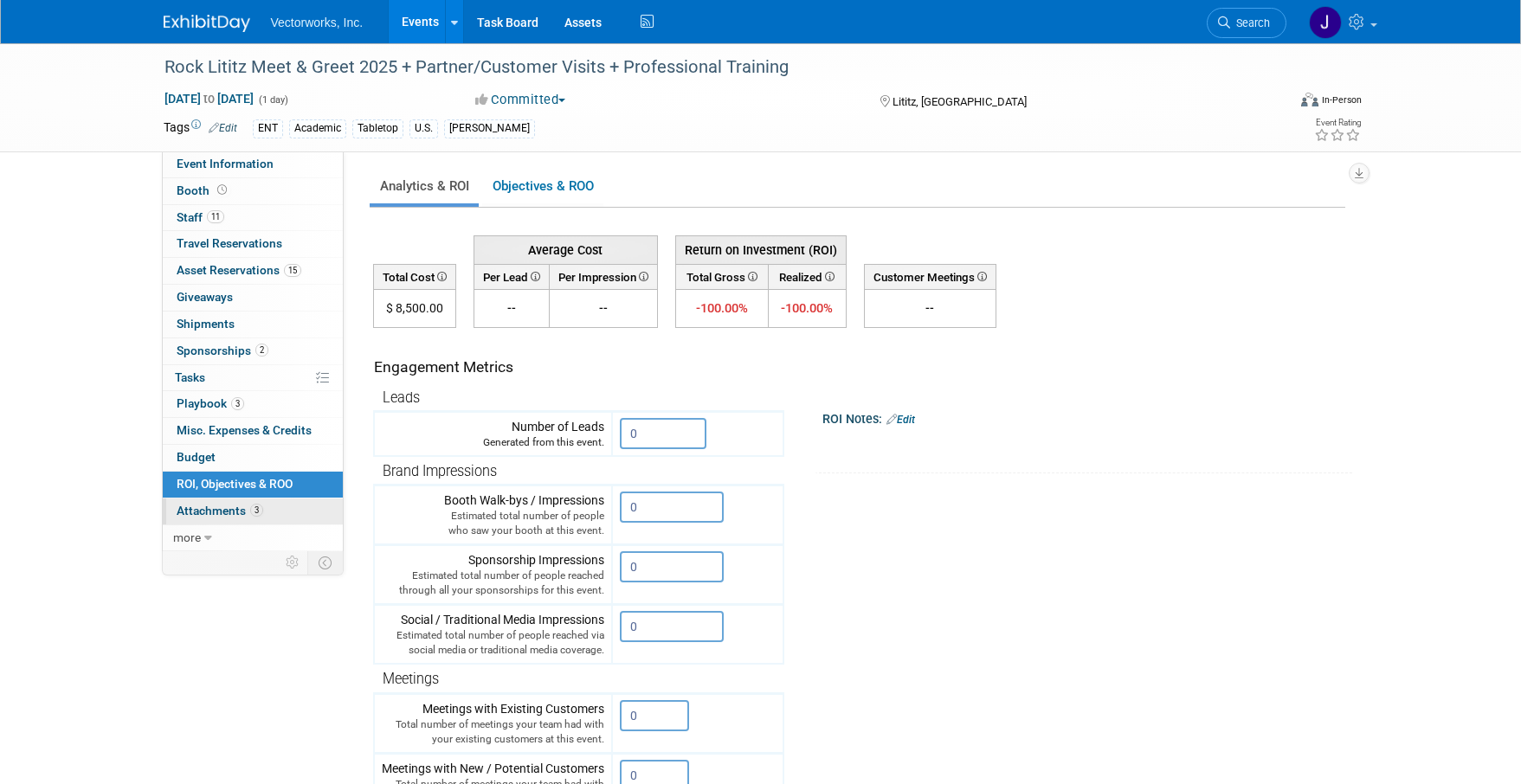
click at [216, 511] on span "Attachments 3" at bounding box center [220, 510] width 87 height 14
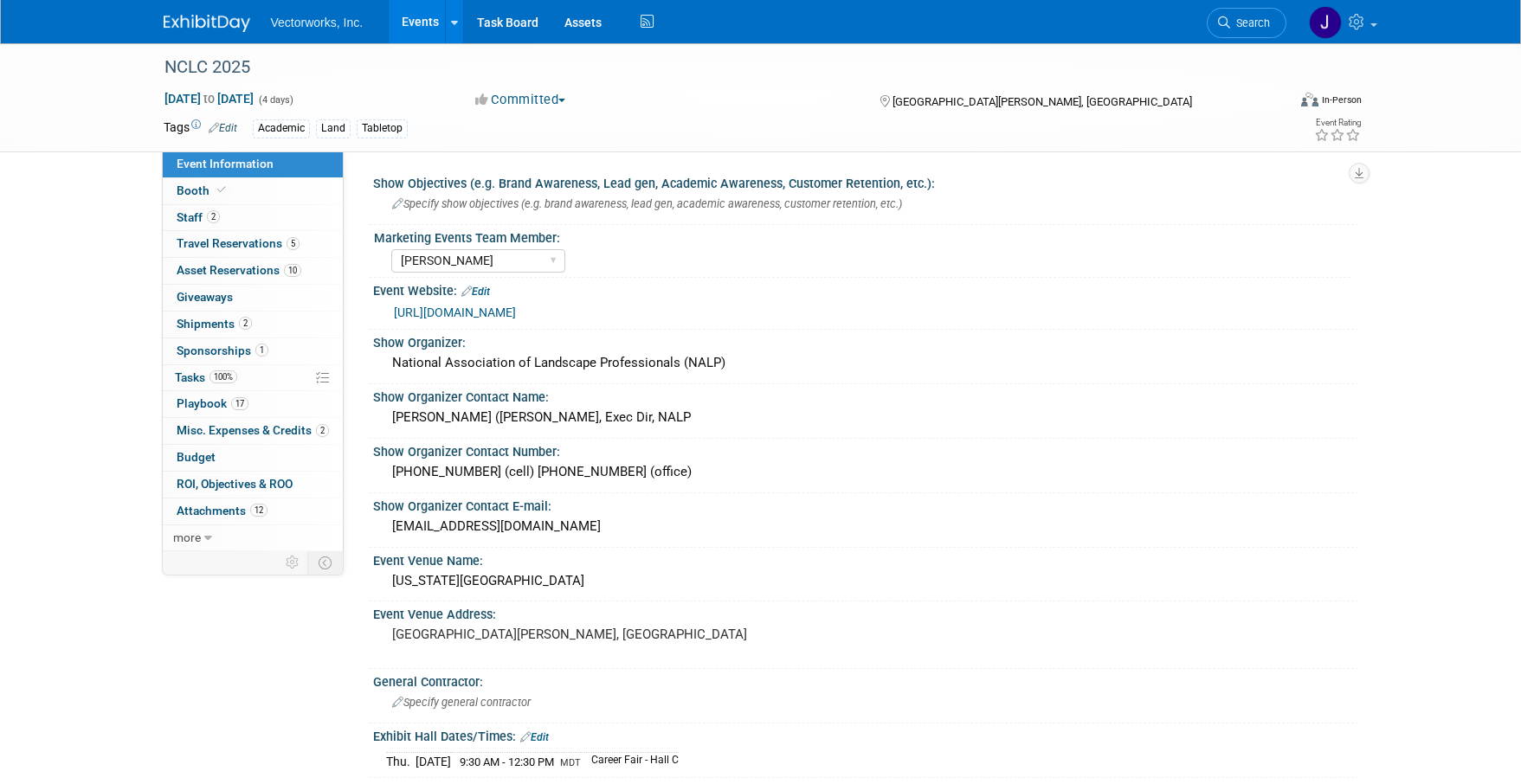
select select "Sarah Rose Angley"
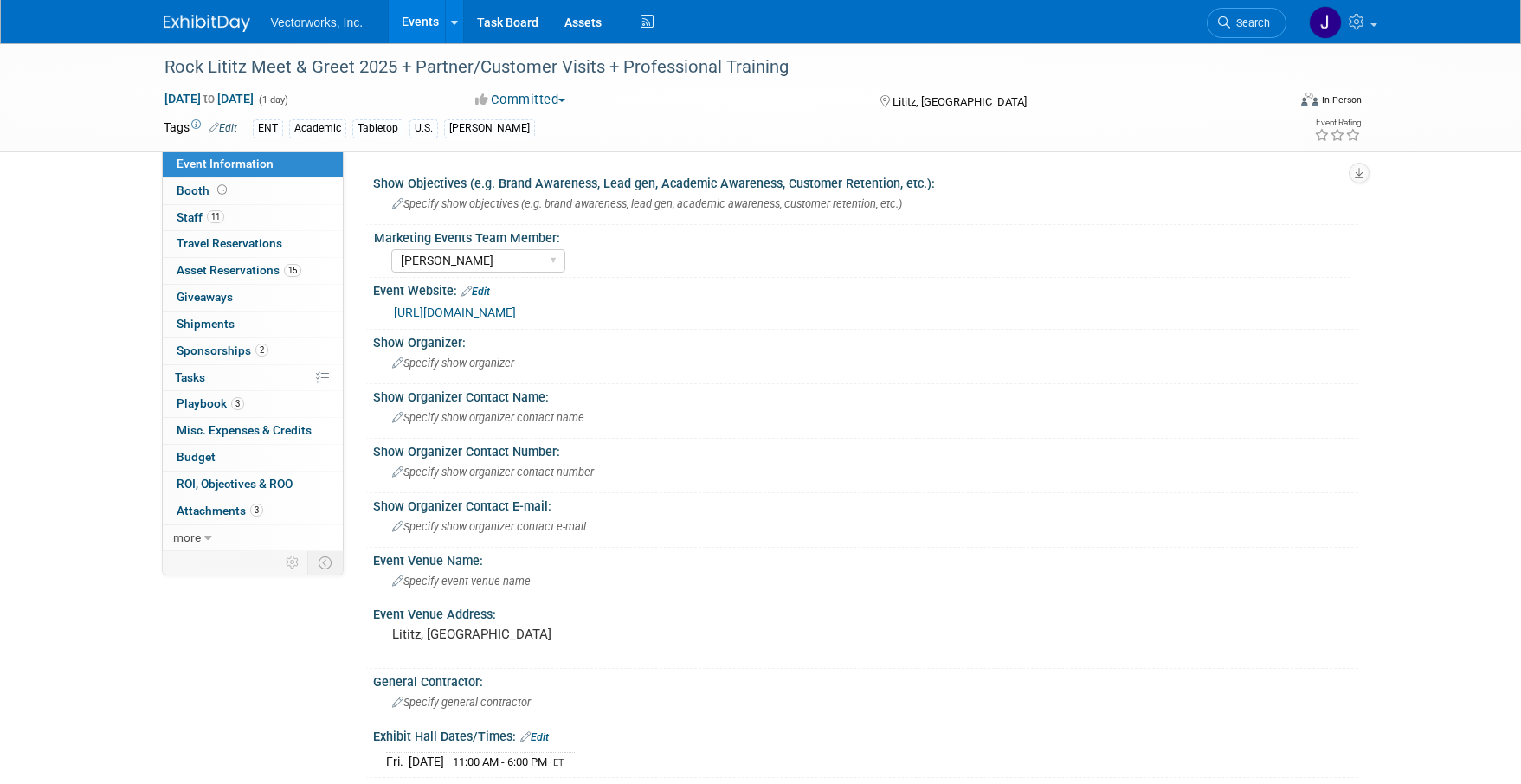
select select "[PERSON_NAME]"
